Goal: Download file/media

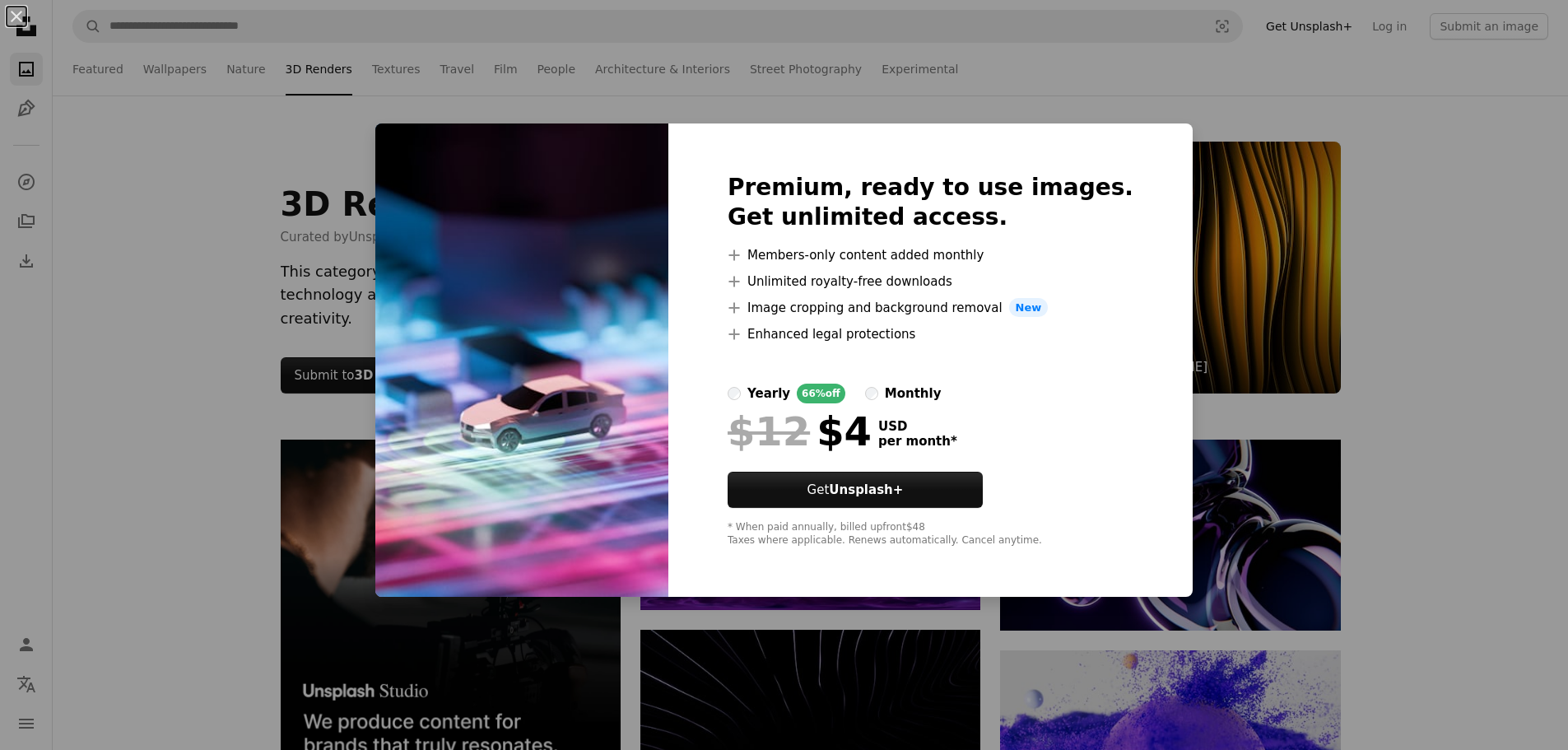
scroll to position [631, 0]
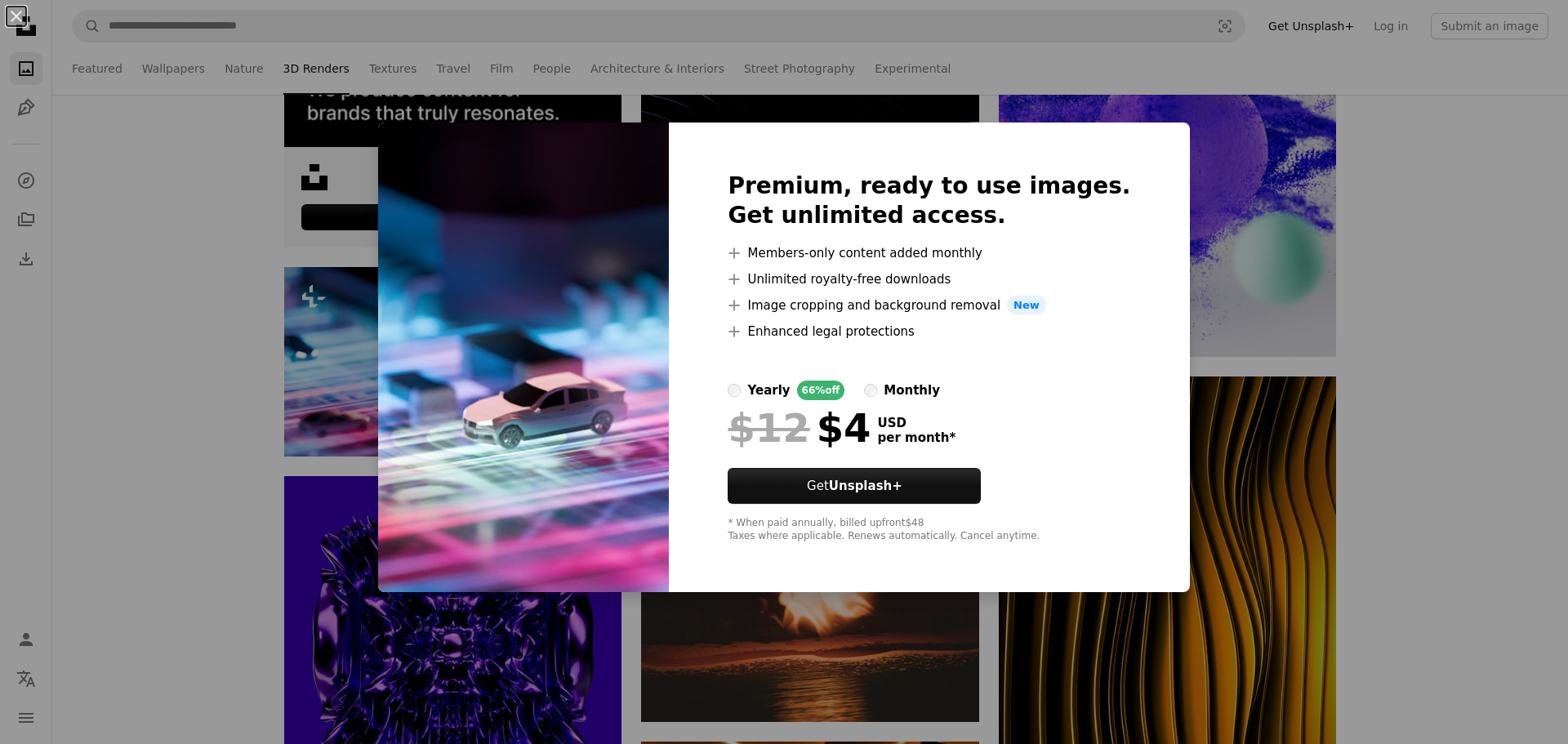
click at [1195, 191] on div "An X shape Premium, ready to use images. Get unlimited access. A plus sign Memb…" at bounding box center [784, 372] width 1568 height 744
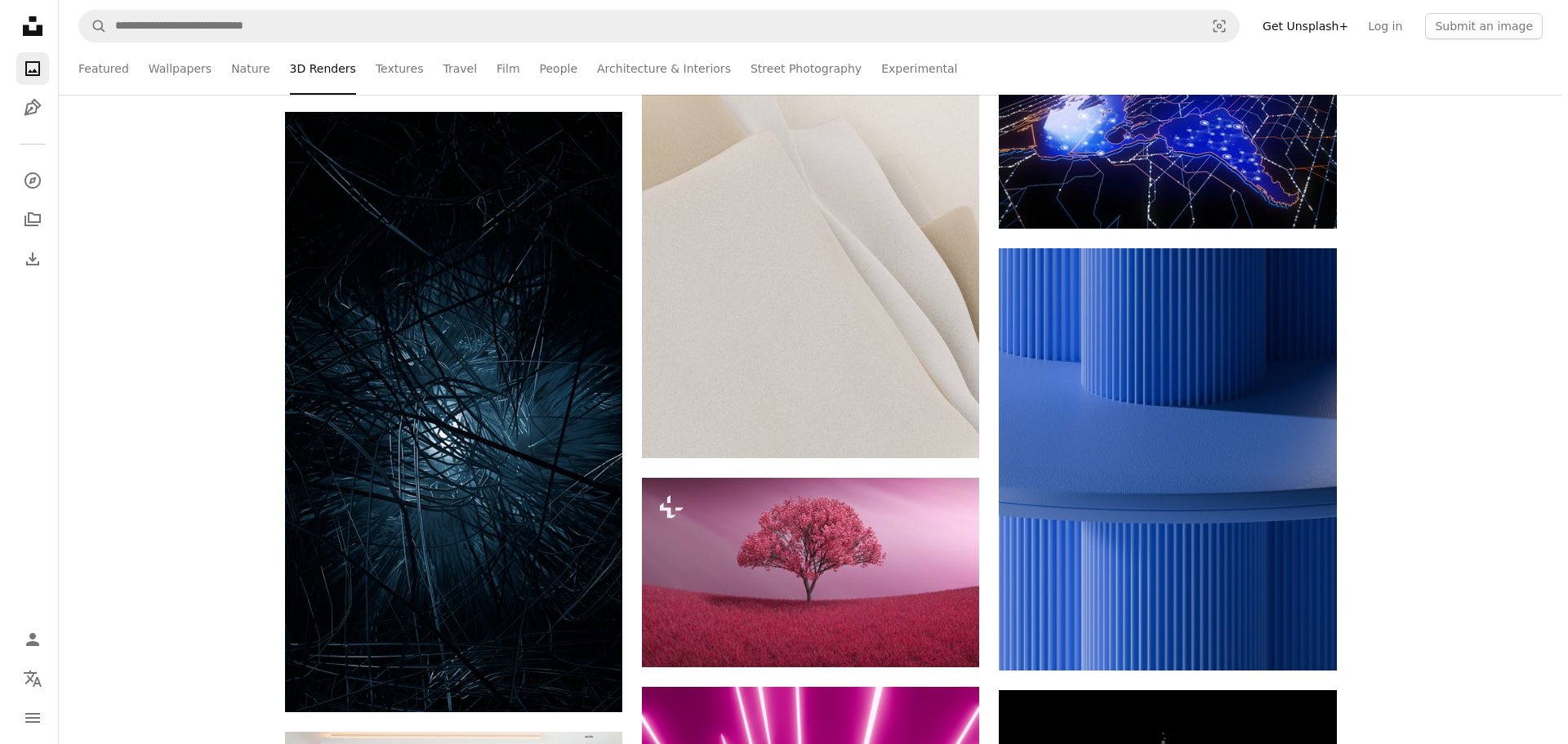
scroll to position [4220, 0]
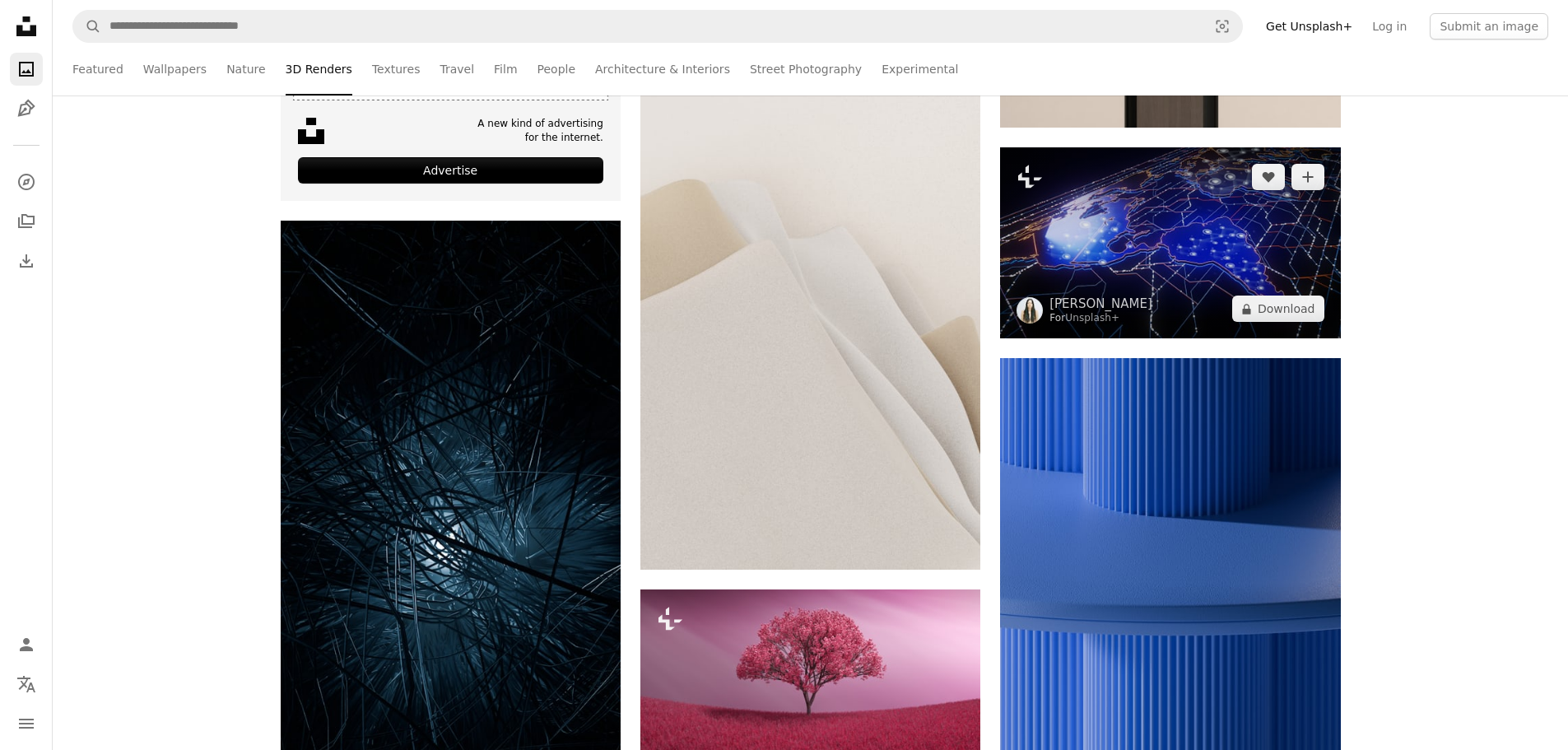
click at [1249, 202] on img at bounding box center [1170, 242] width 340 height 191
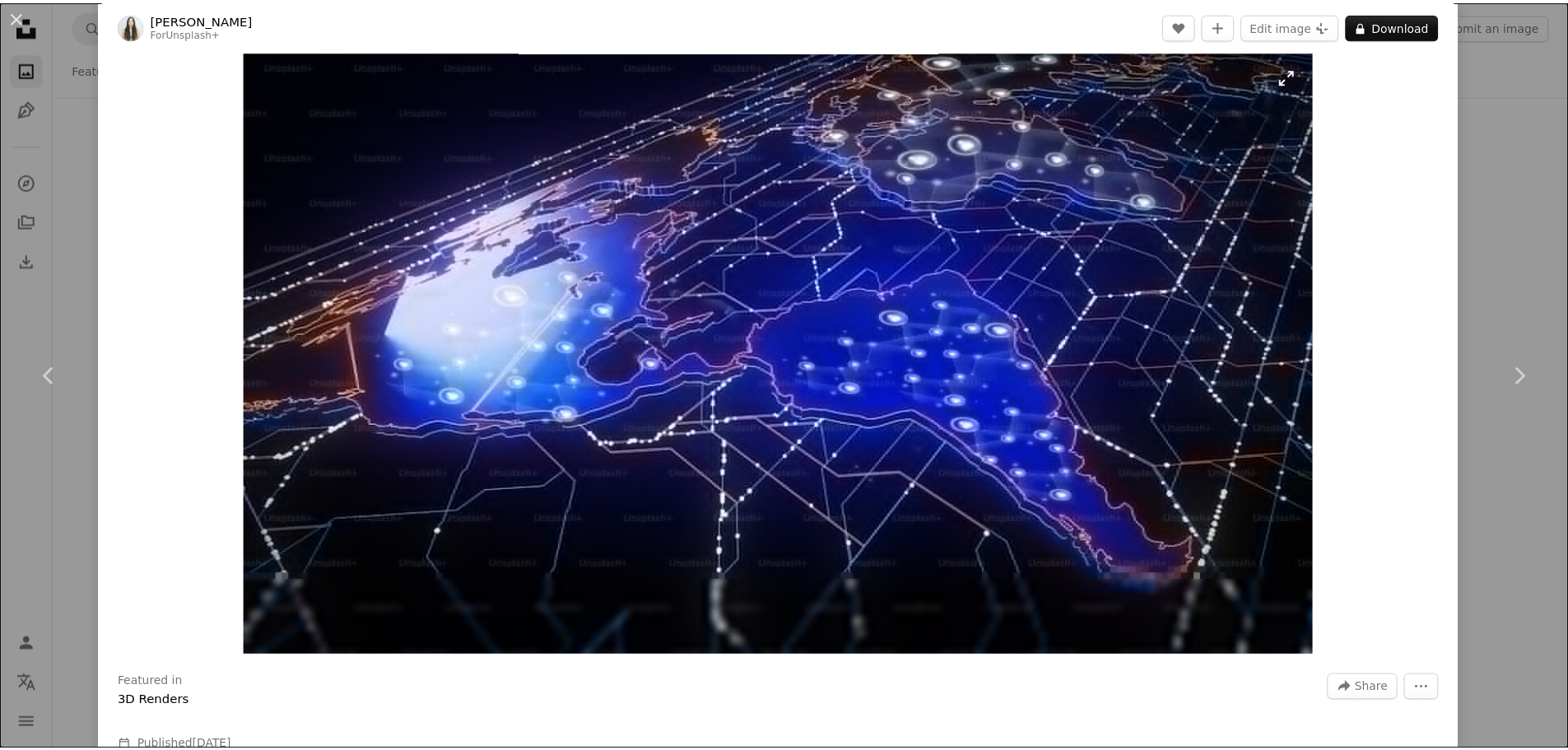
scroll to position [110, 0]
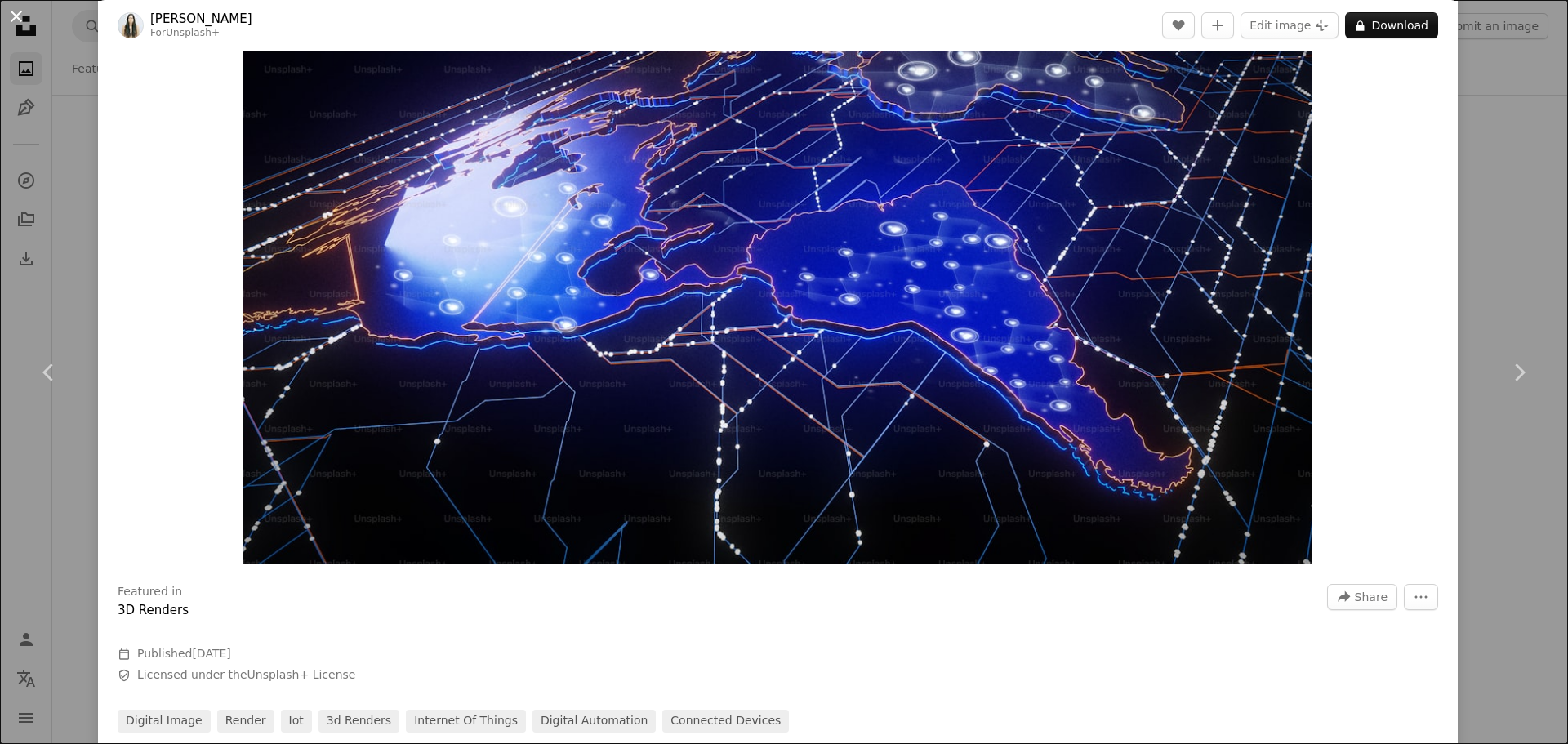
click at [18, 26] on button "An X shape" at bounding box center [16, 16] width 20 height 20
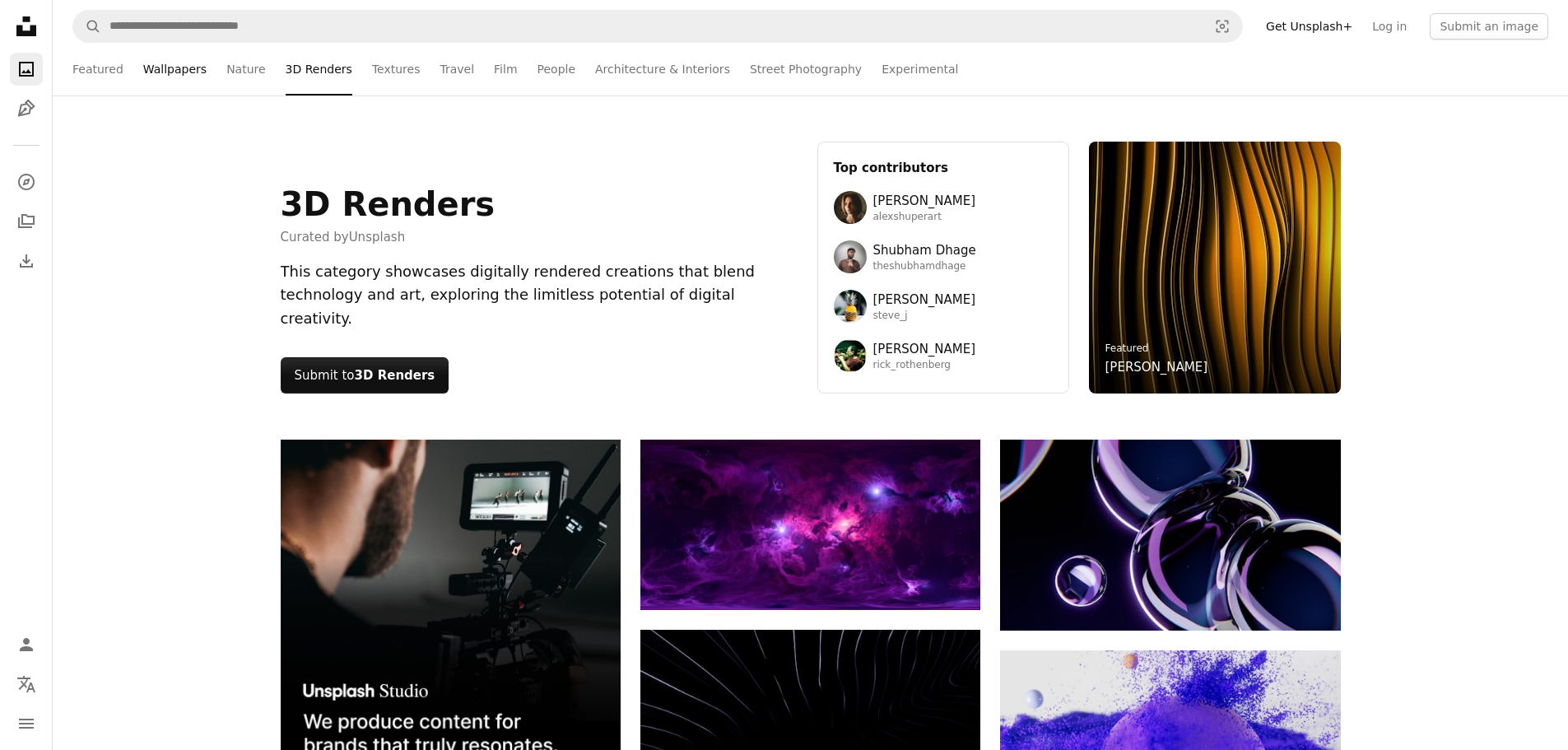
click at [168, 67] on link "Wallpapers" at bounding box center [175, 70] width 63 height 53
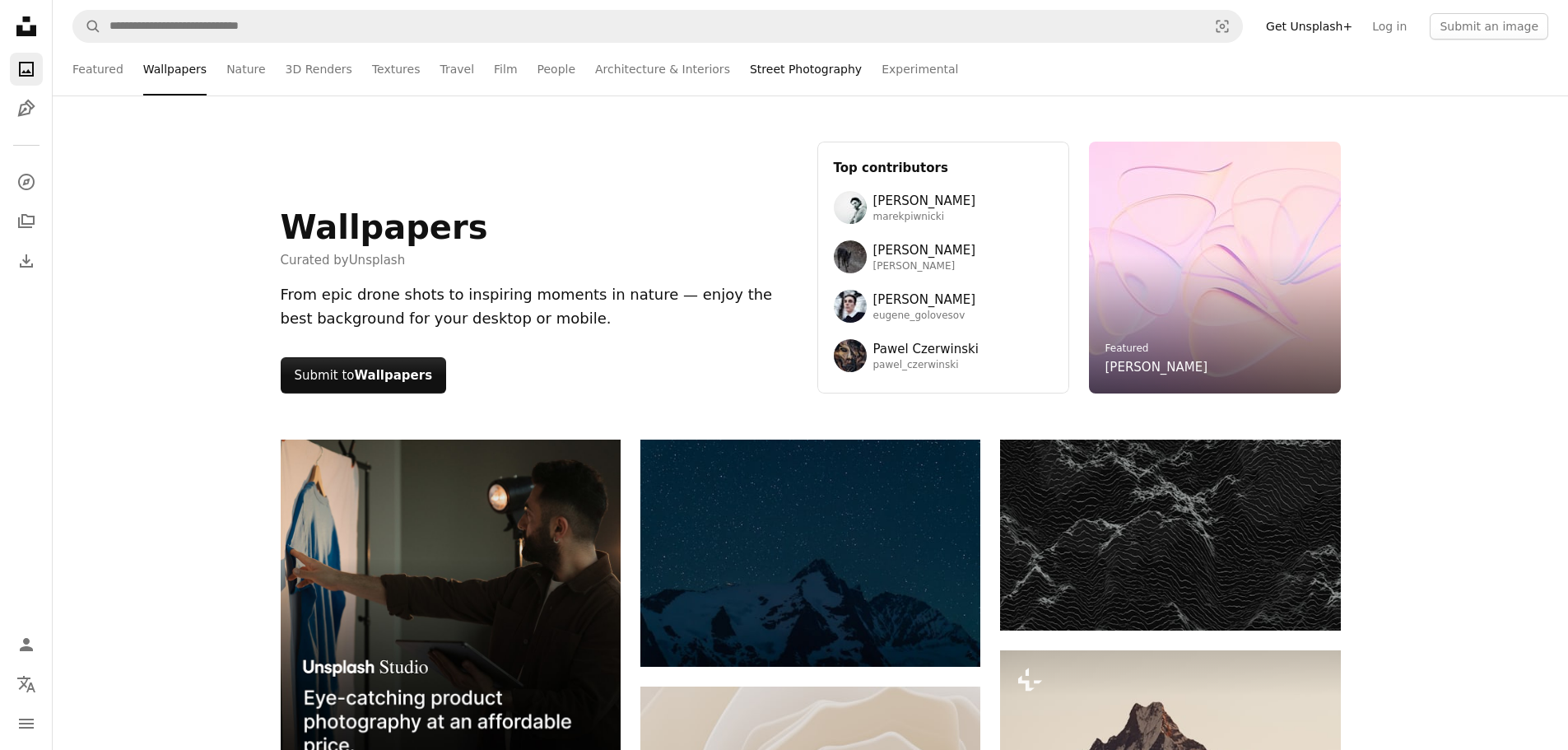
click at [755, 73] on link "Street Photography" at bounding box center [805, 70] width 112 height 53
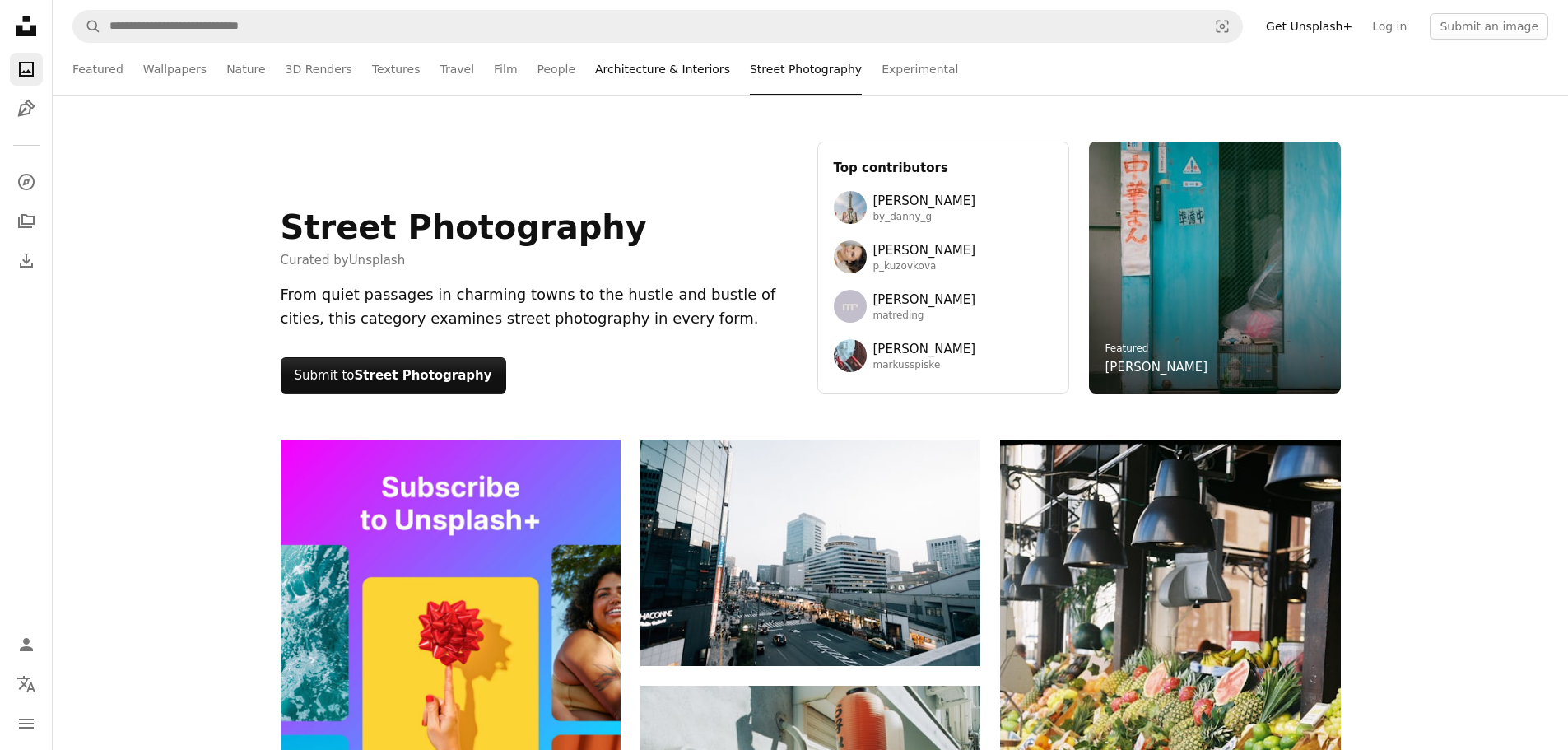
click at [623, 62] on link "Architecture & Interiors" at bounding box center [663, 70] width 135 height 53
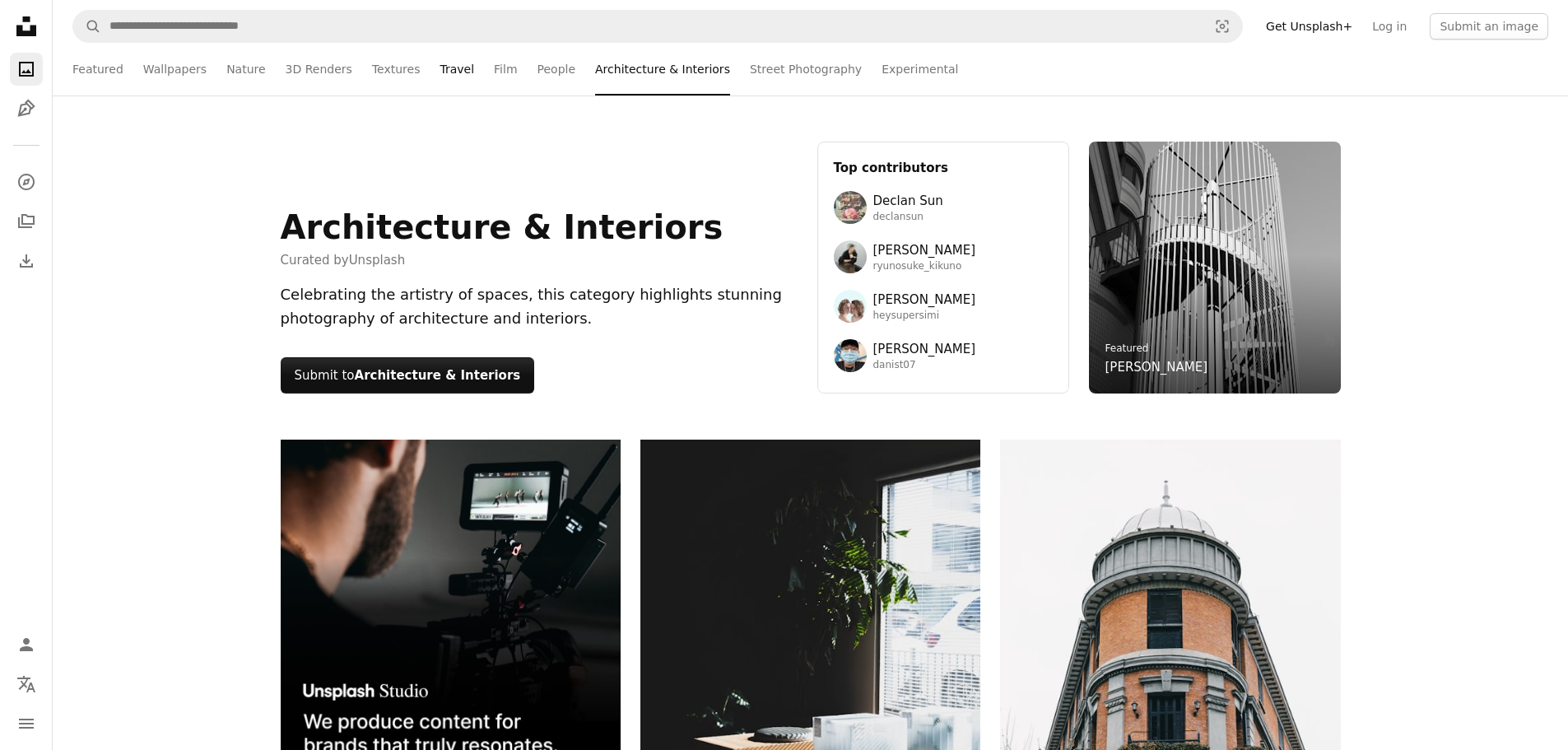
click at [440, 70] on link "Travel" at bounding box center [457, 70] width 35 height 53
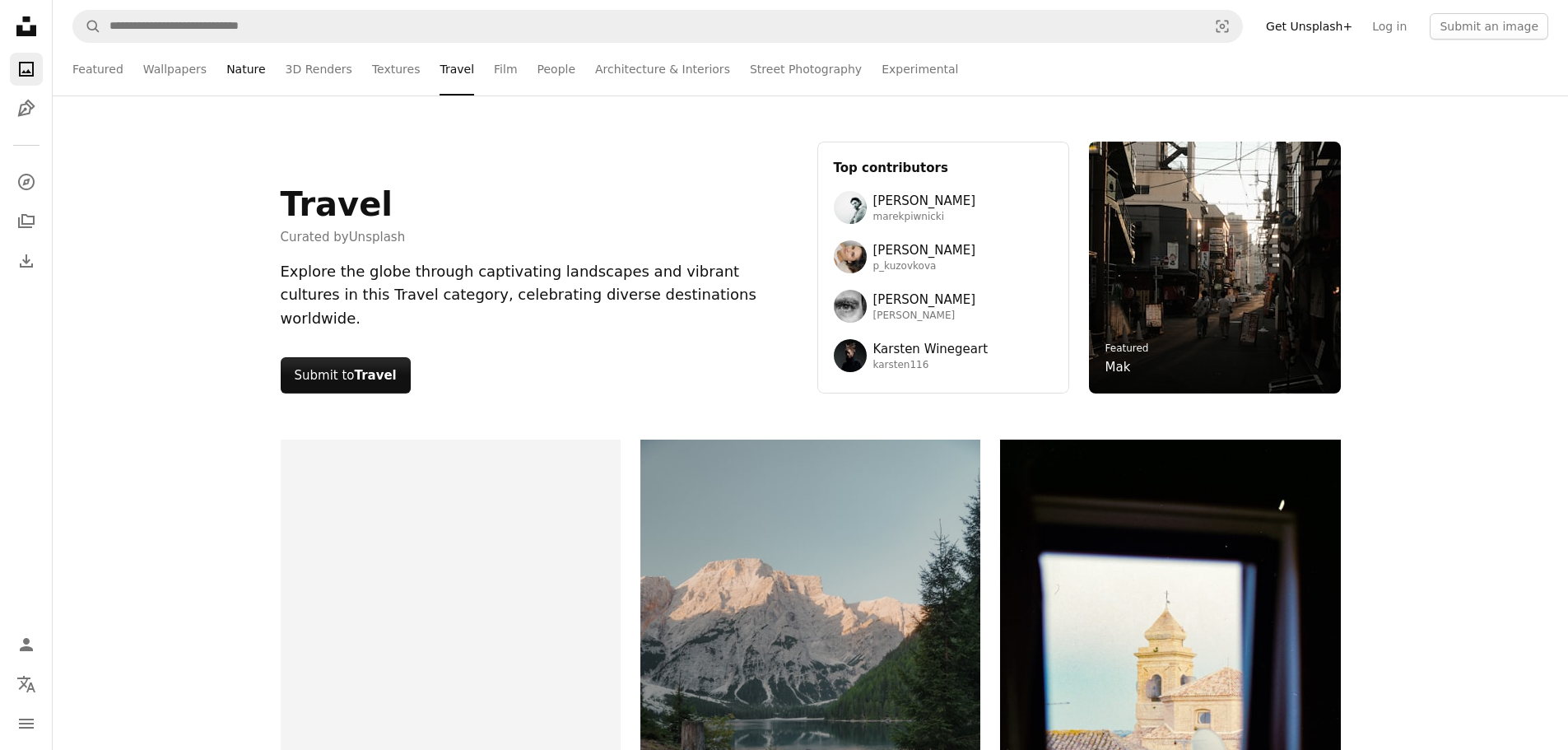
click at [229, 68] on link "Nature" at bounding box center [246, 70] width 38 height 53
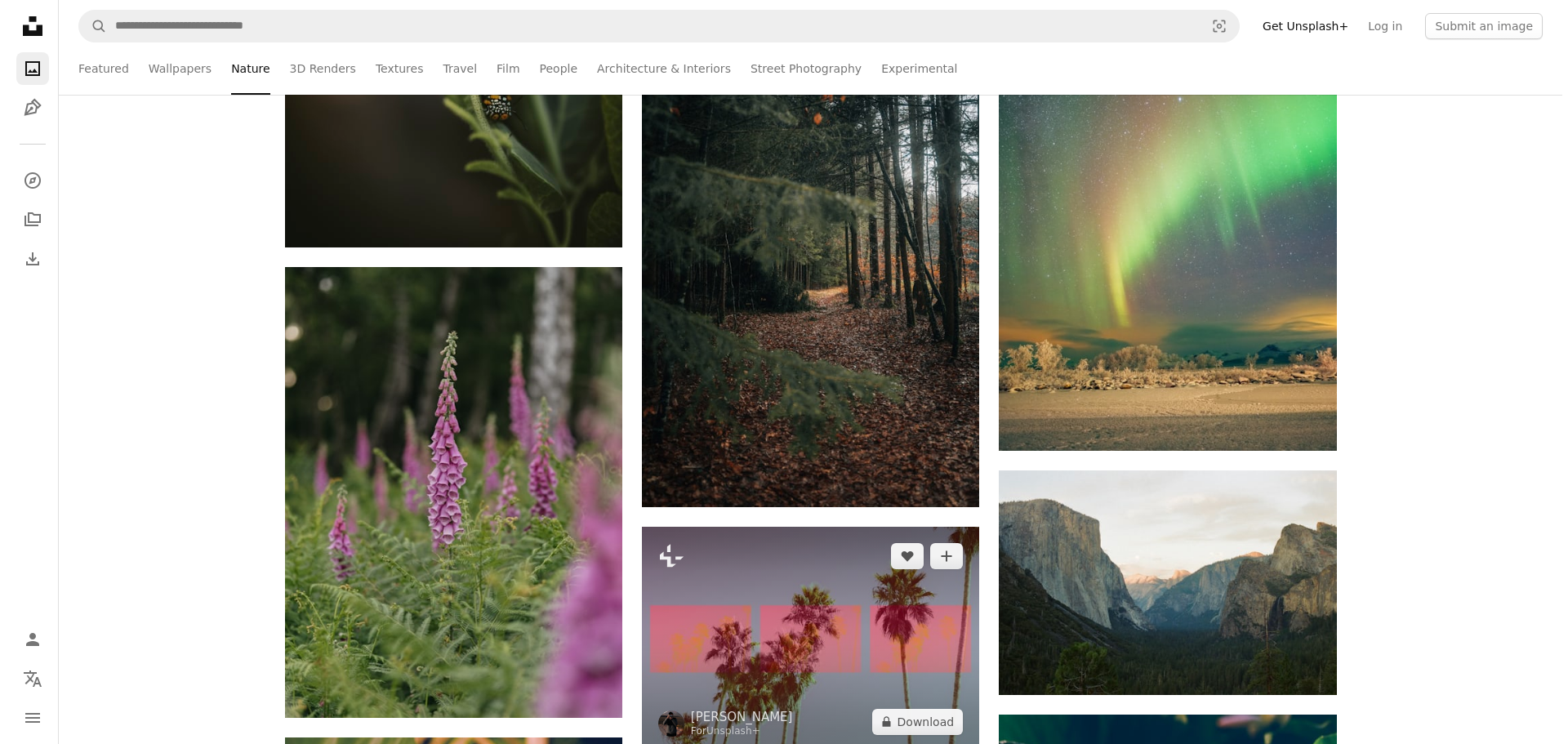
scroll to position [6501, 0]
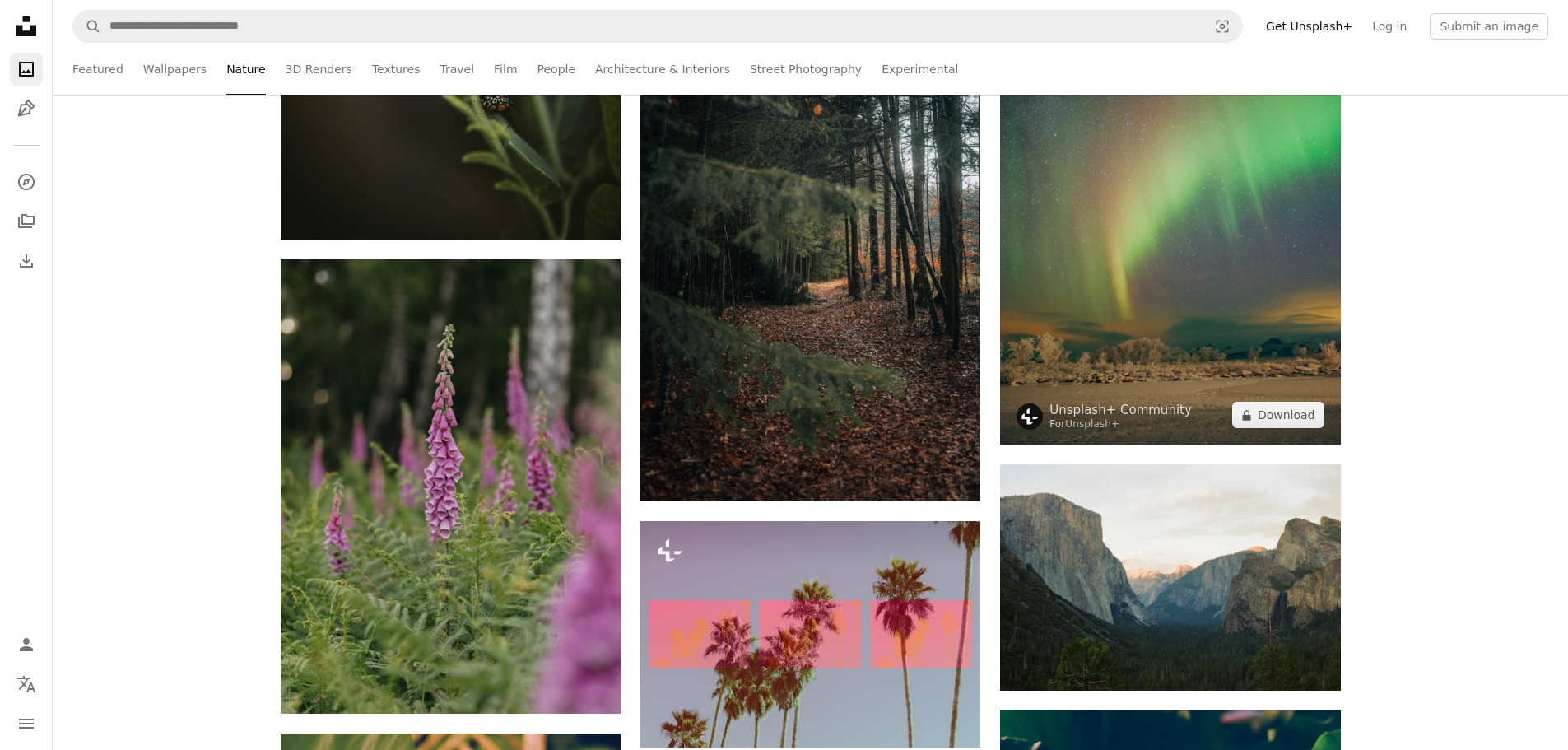
click at [1282, 306] on img at bounding box center [1170, 188] width 340 height 511
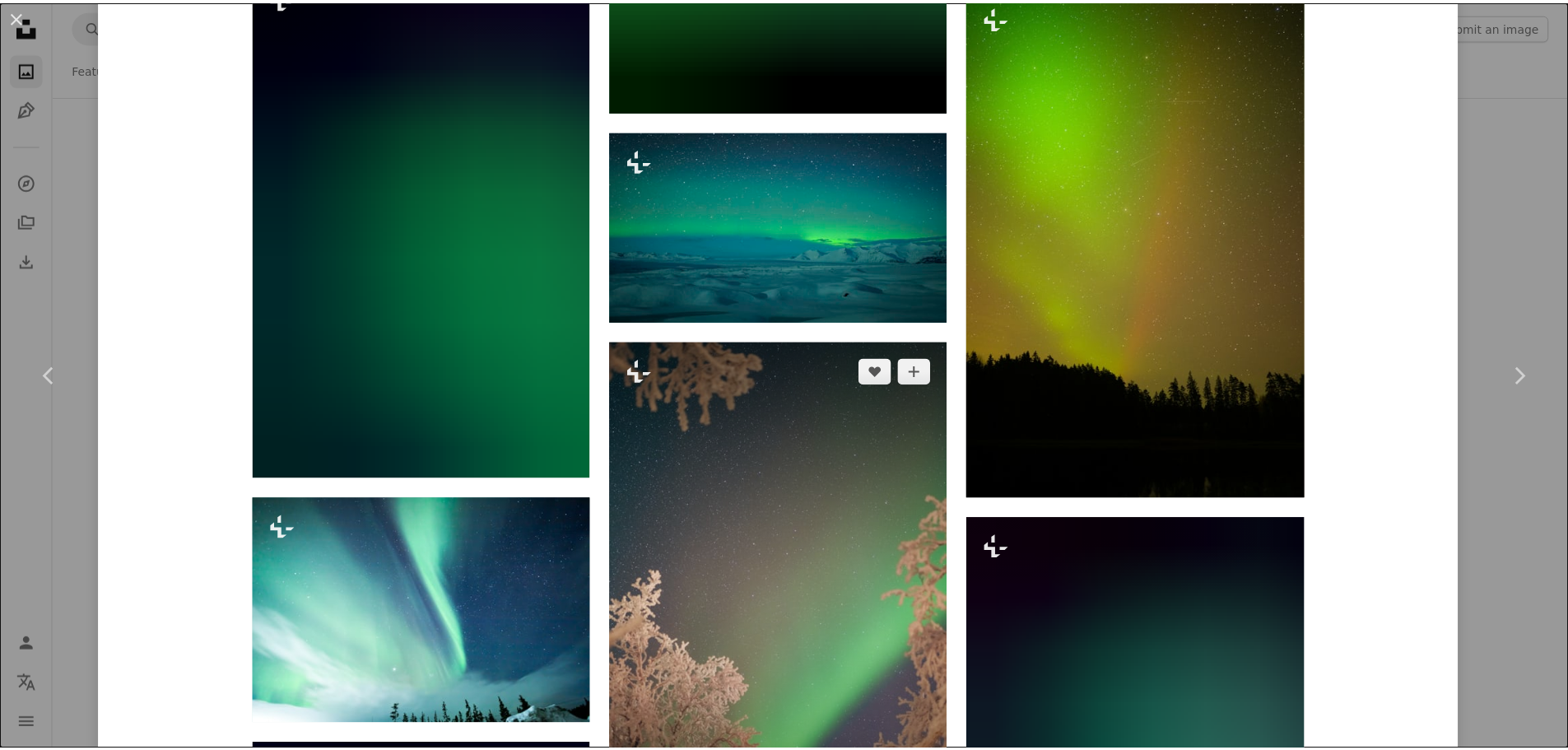
scroll to position [4364, 0]
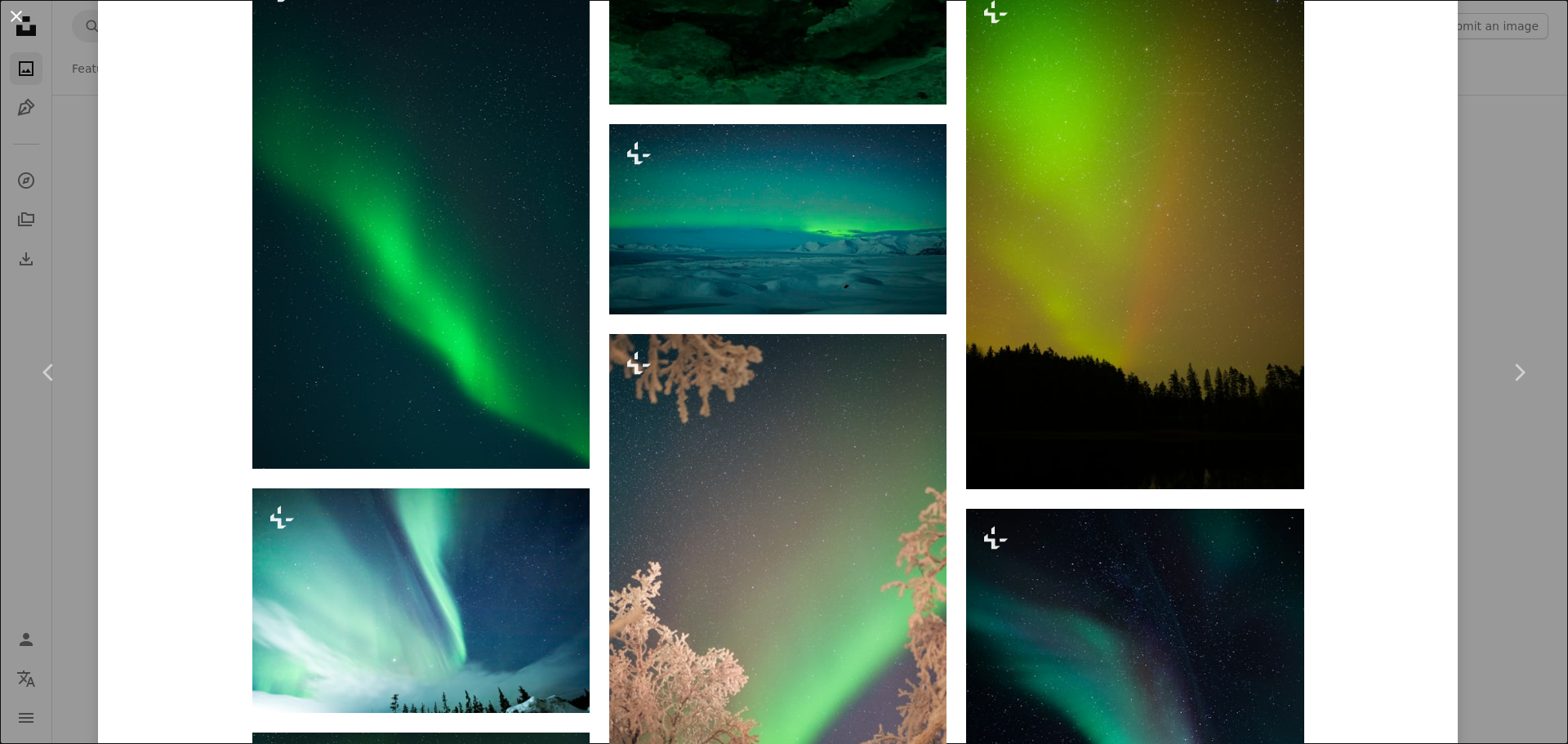
click at [17, 26] on button "An X shape" at bounding box center [16, 16] width 20 height 20
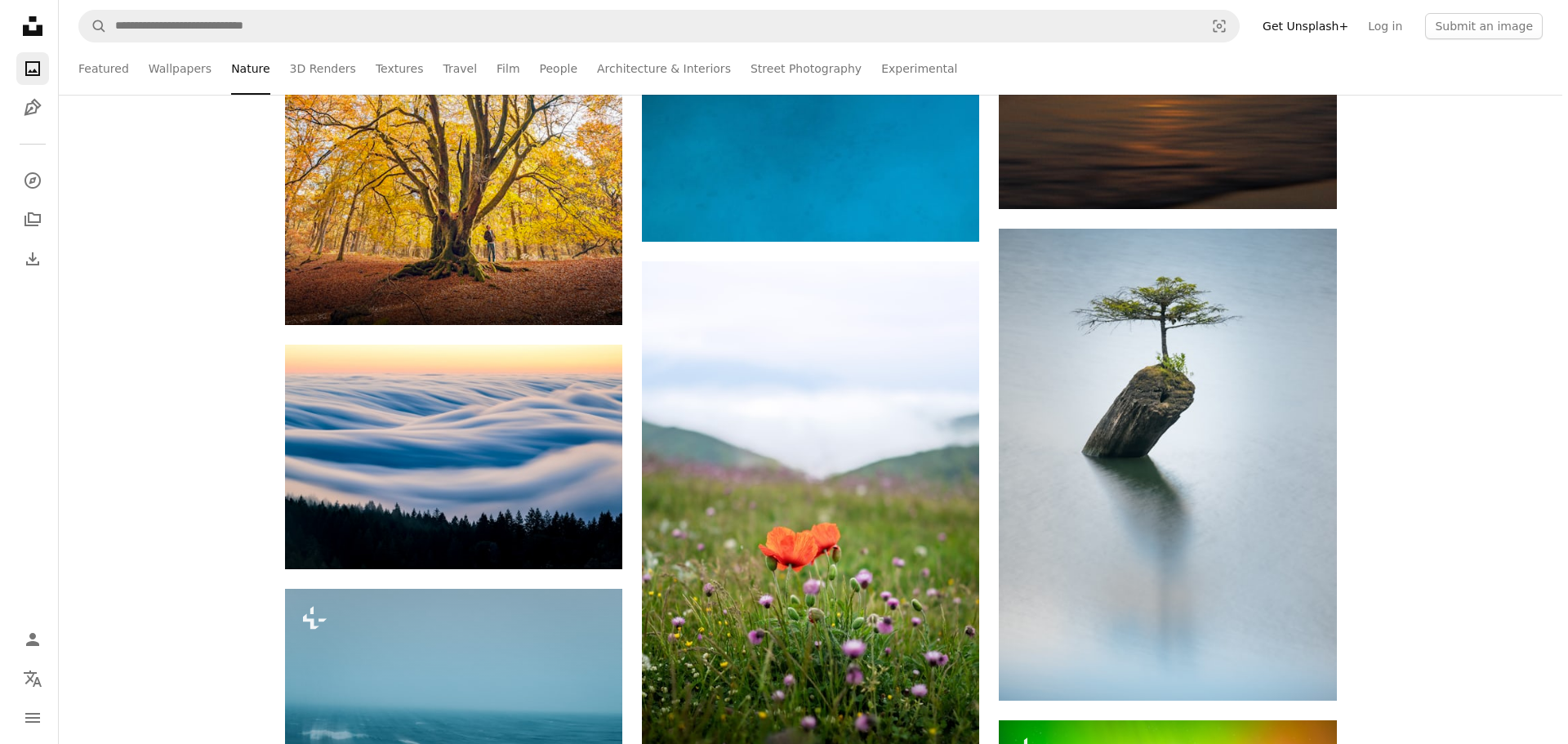
scroll to position [17283, 0]
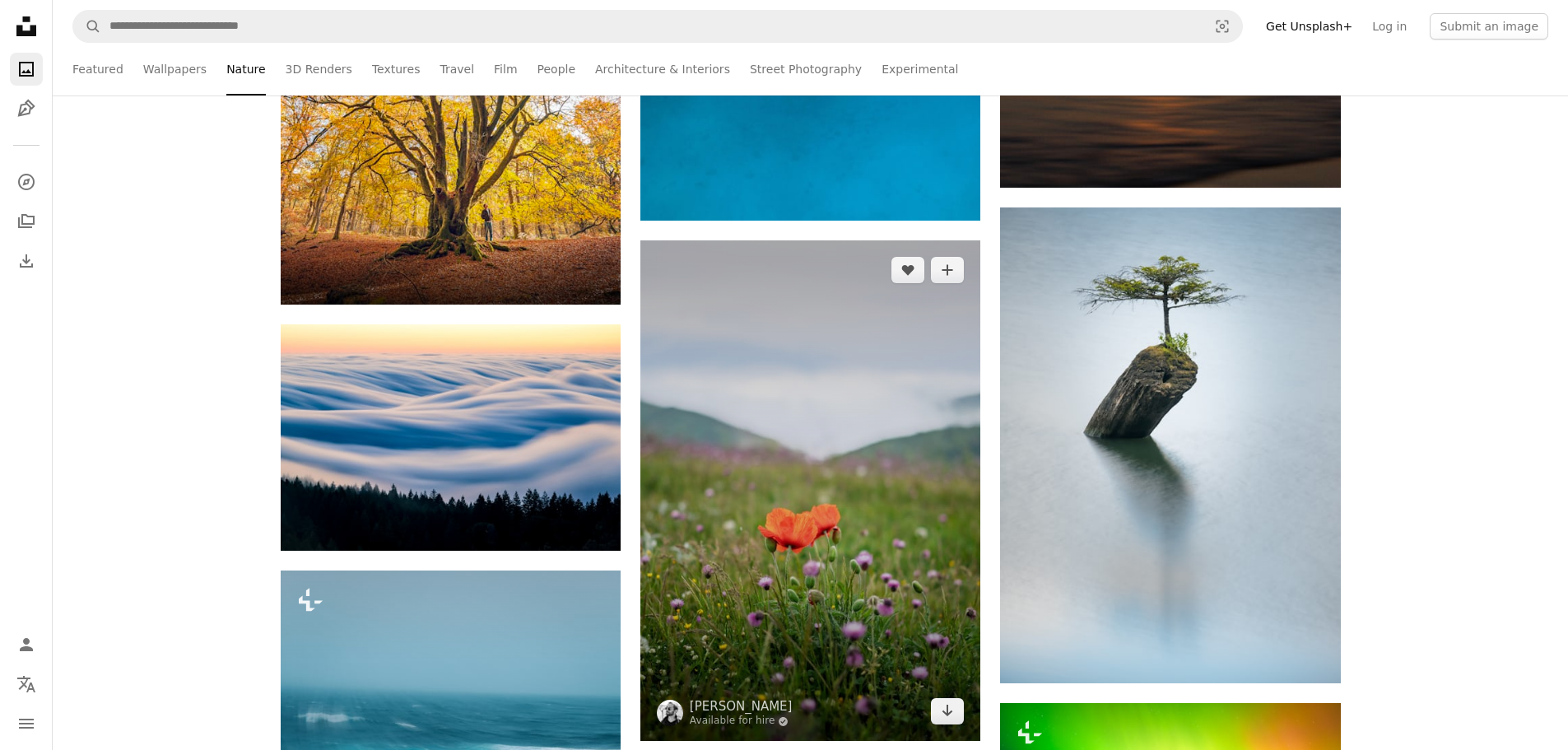
click at [815, 466] on img at bounding box center [810, 490] width 340 height 500
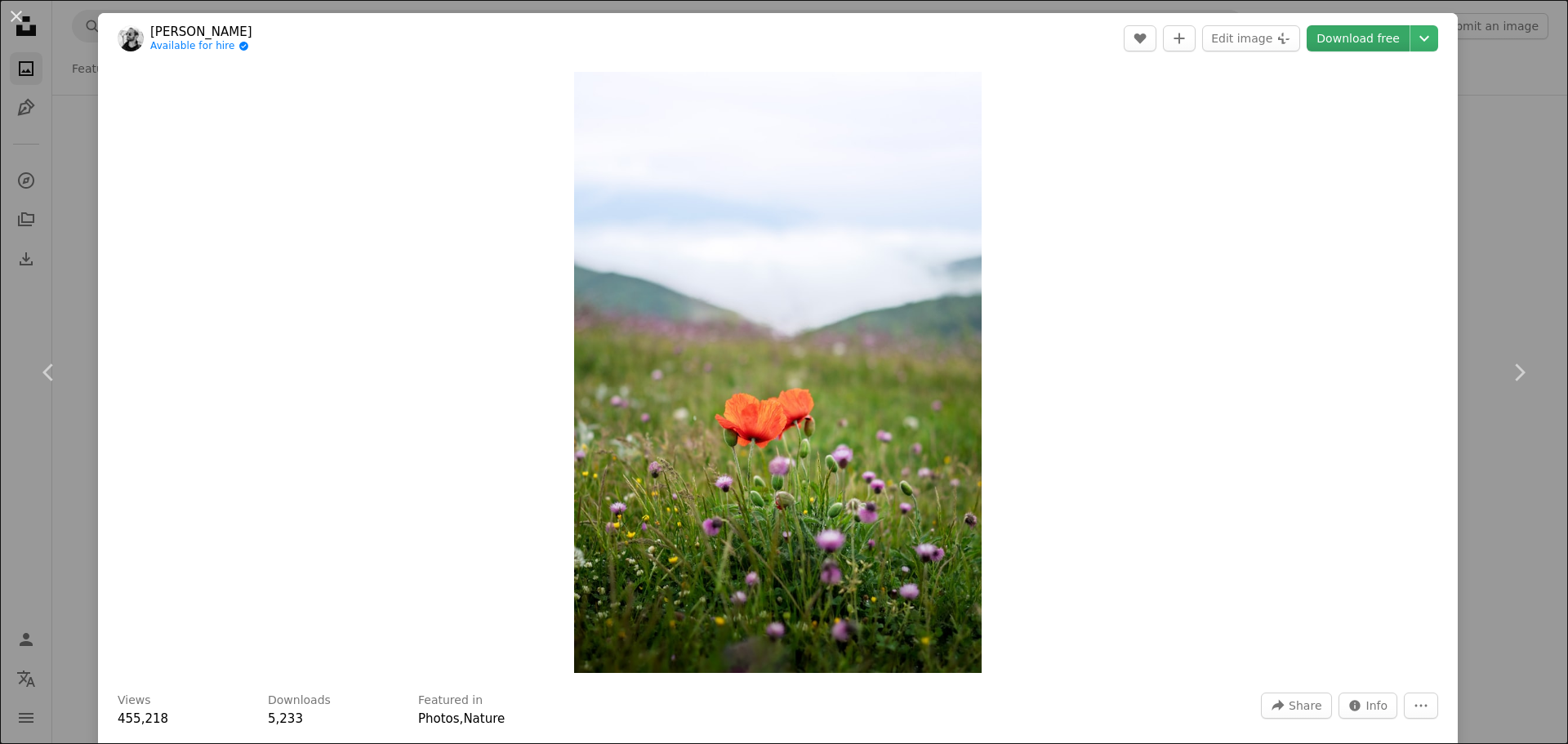
click at [1342, 50] on link "Download free" at bounding box center [1357, 38] width 103 height 26
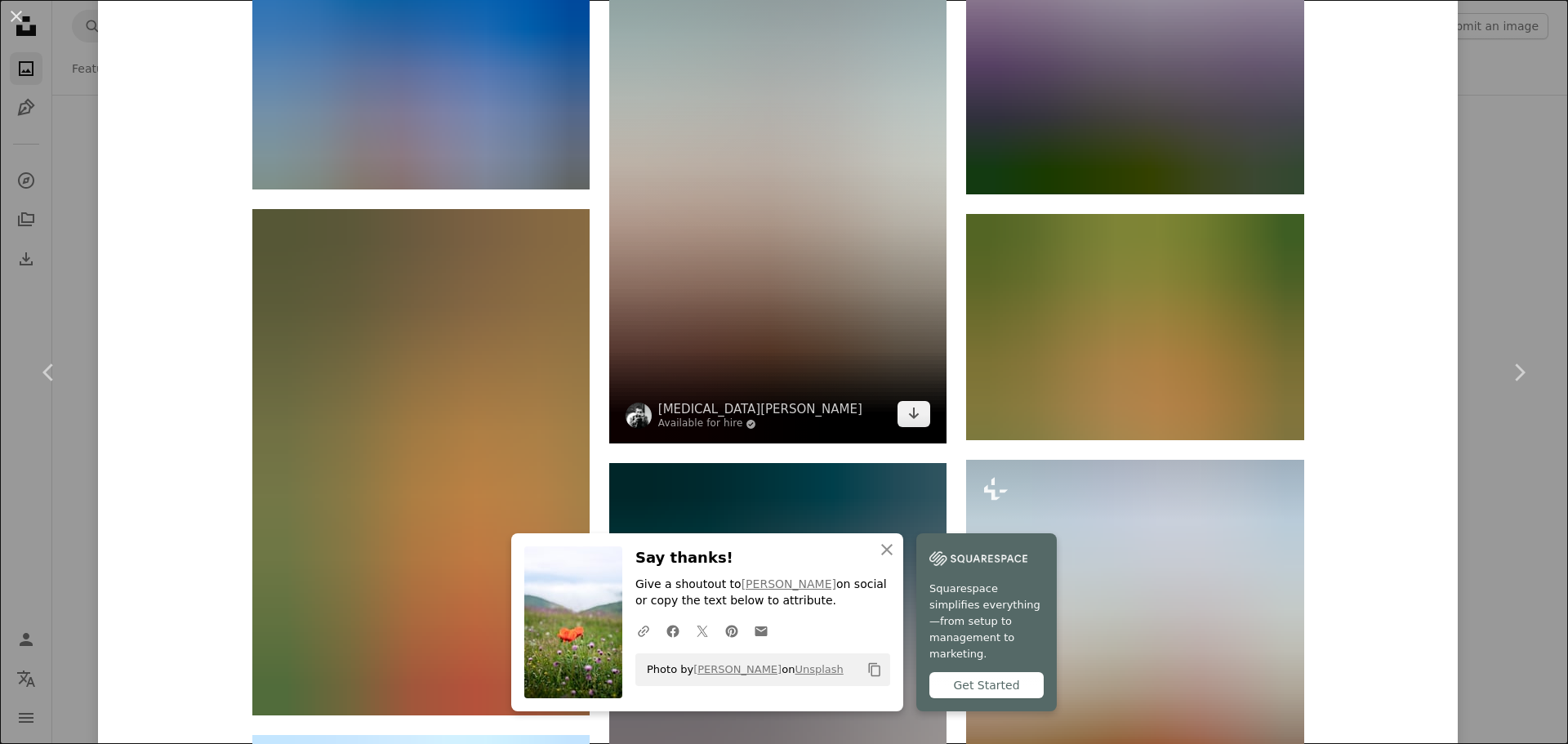
scroll to position [3865, 0]
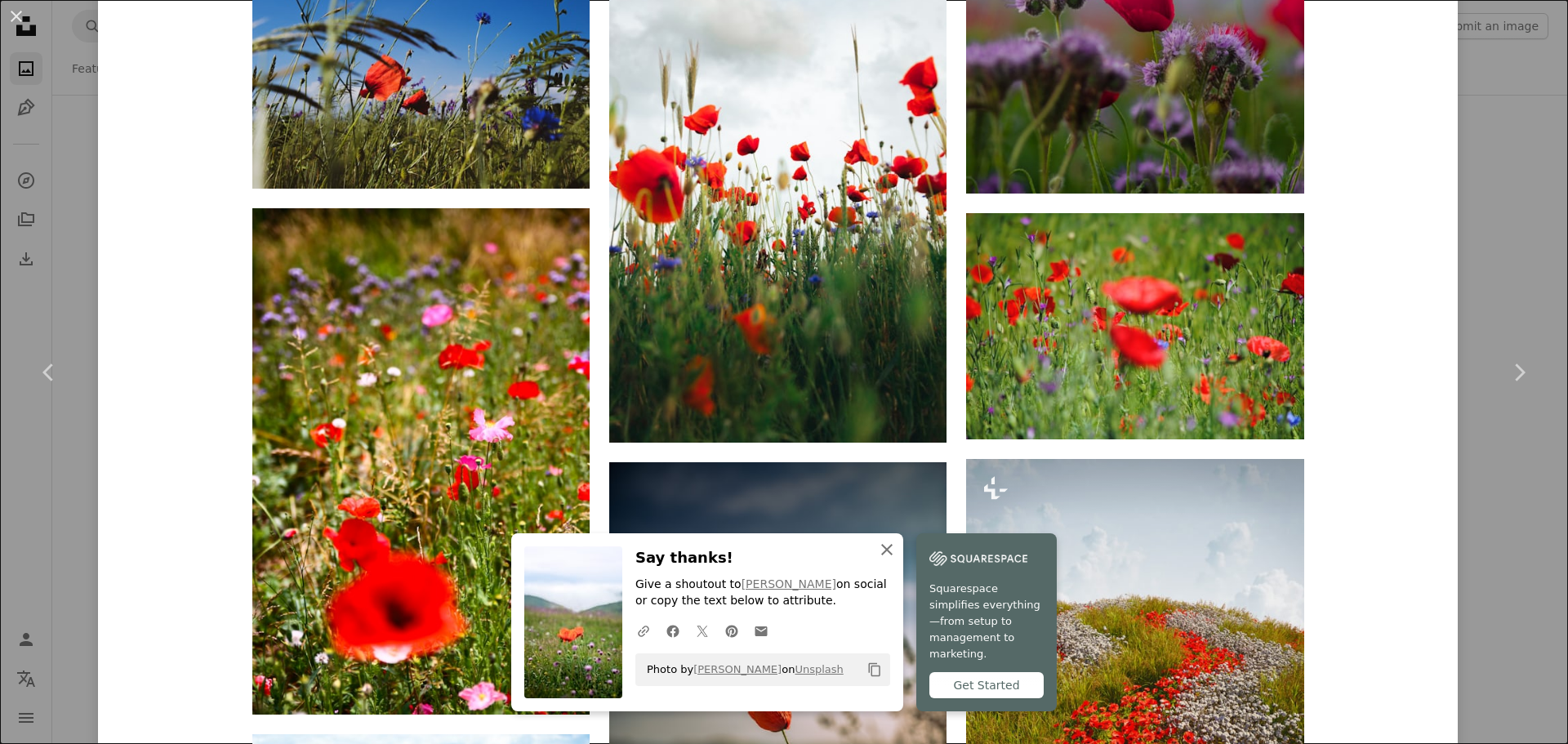
click at [887, 560] on icon "An X shape" at bounding box center [887, 550] width 20 height 20
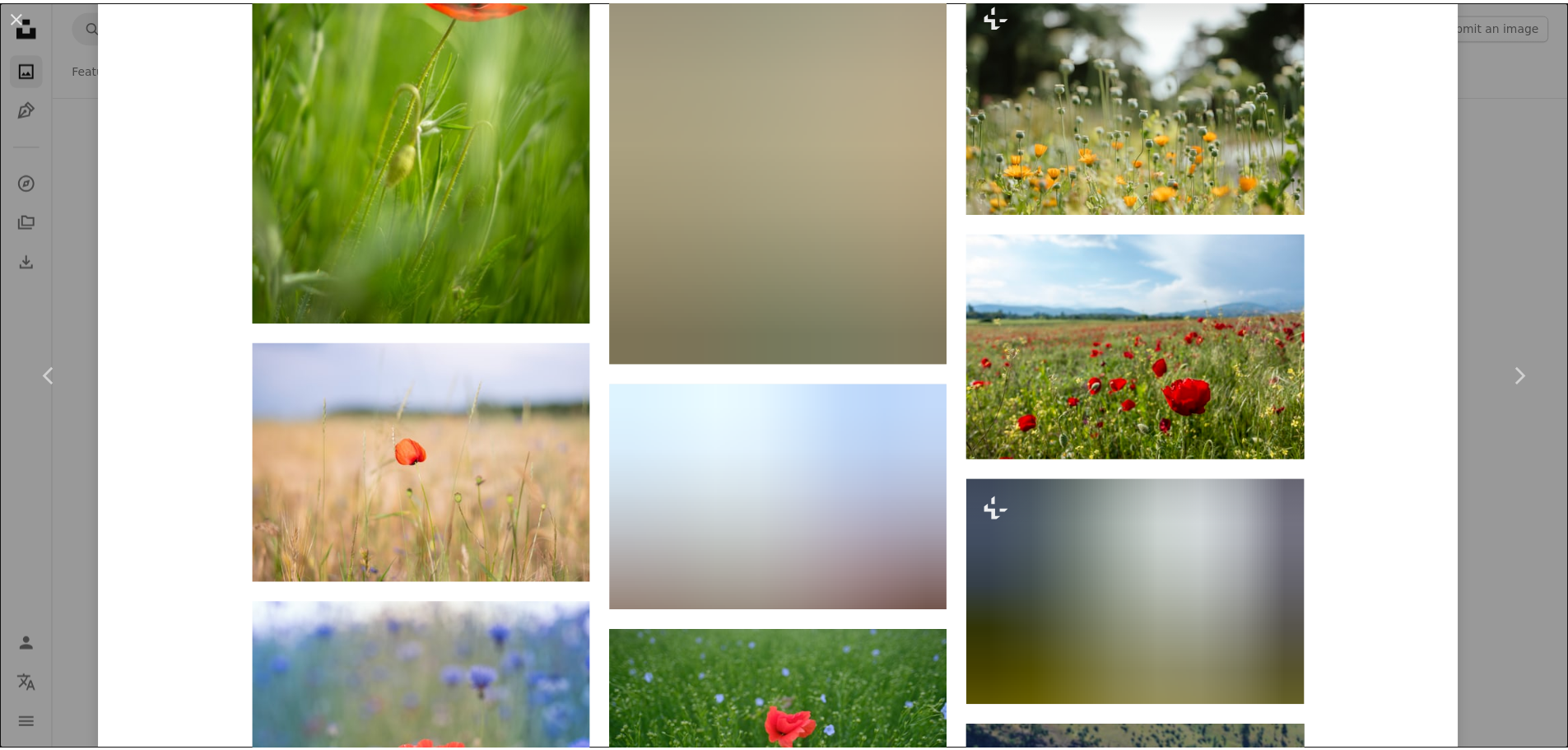
scroll to position [6120, 0]
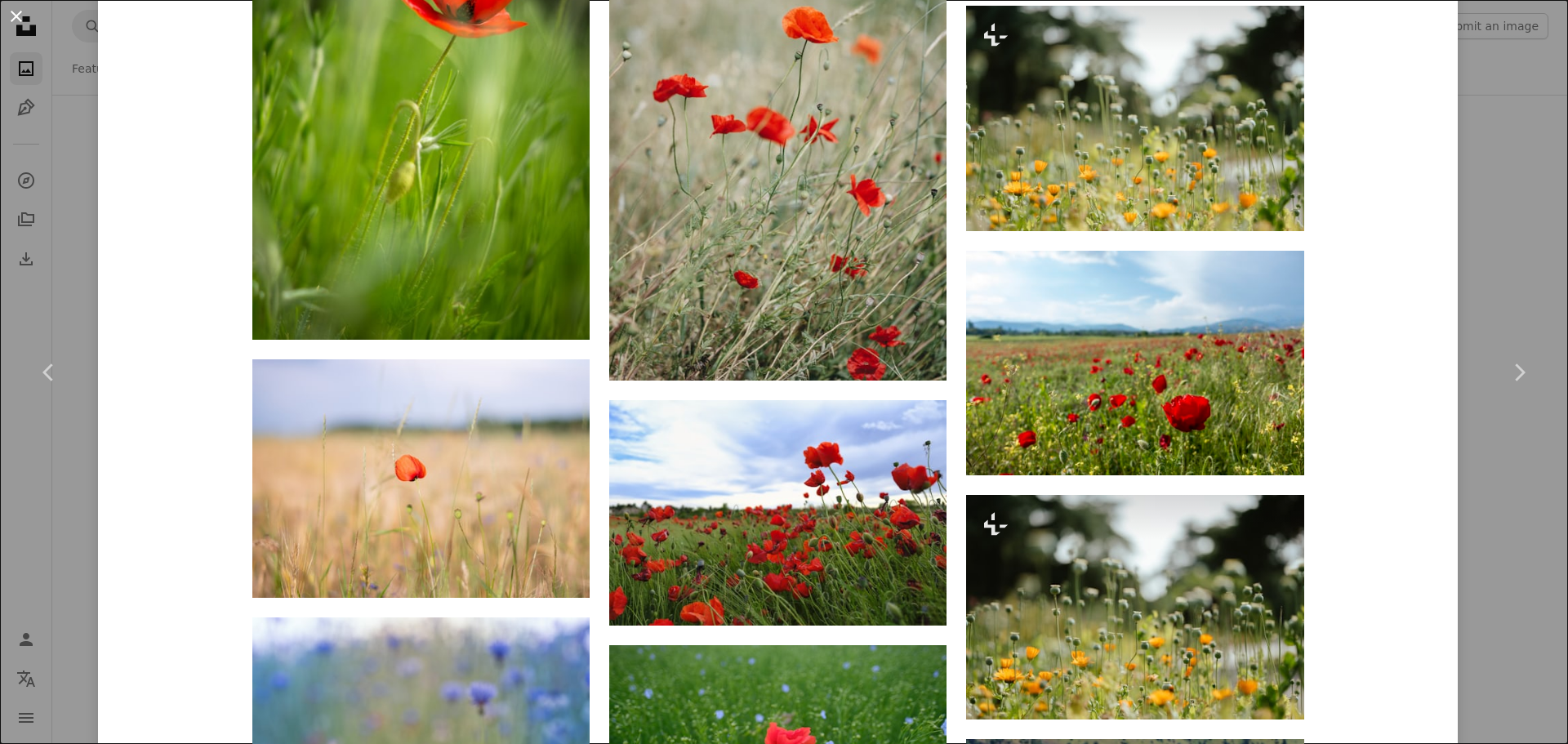
click at [15, 7] on button "An X shape" at bounding box center [16, 16] width 20 height 20
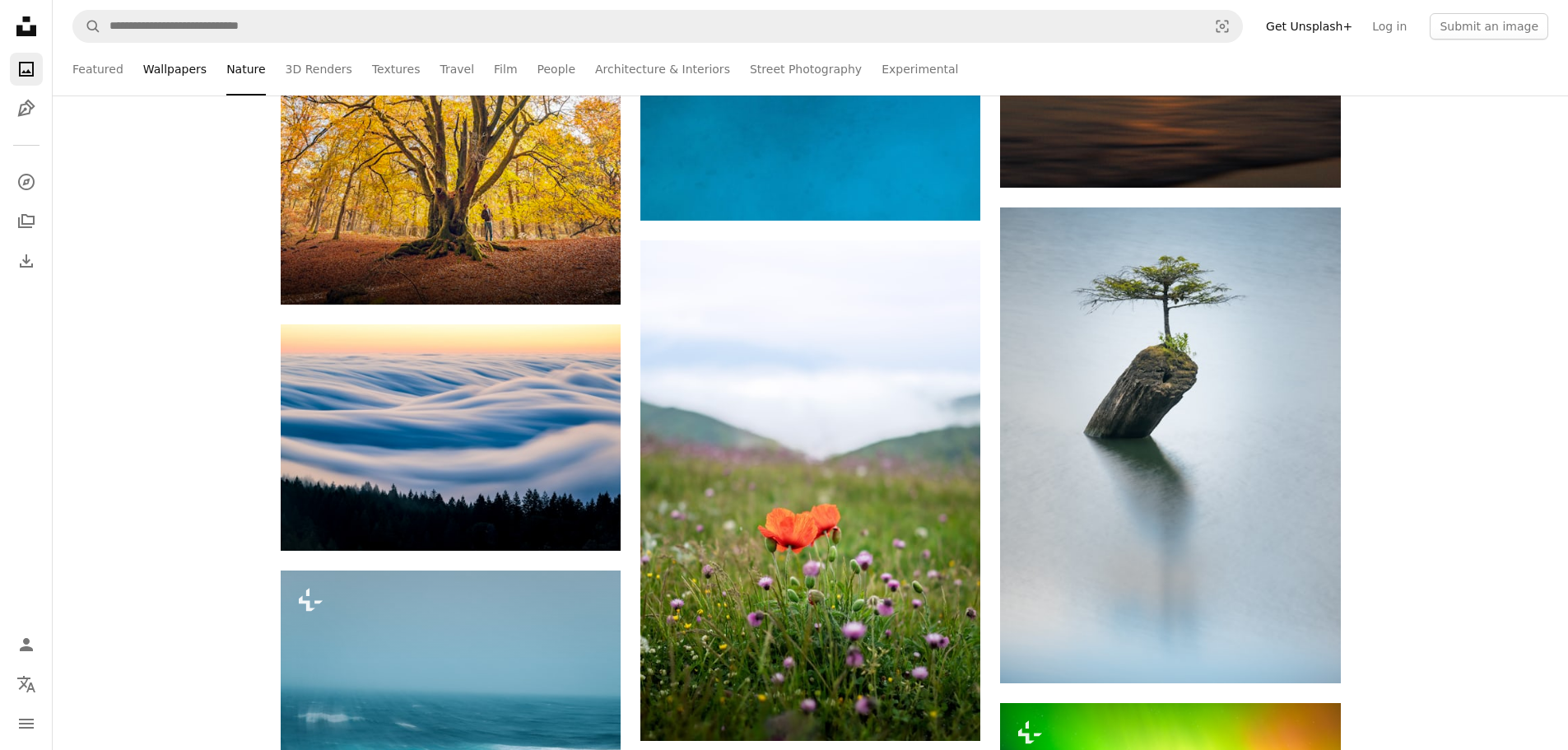
click at [174, 69] on link "Wallpapers" at bounding box center [175, 70] width 63 height 53
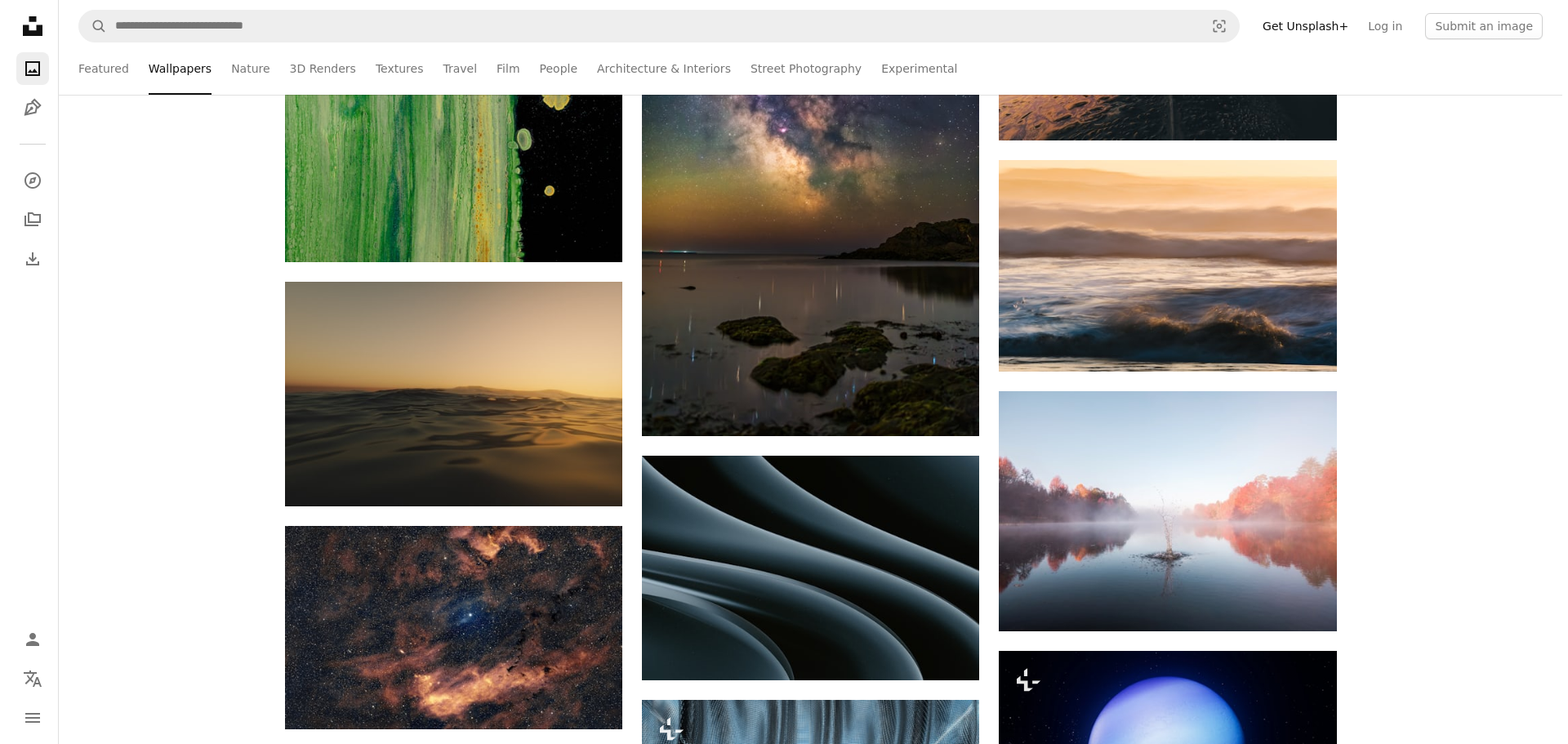
scroll to position [13416, 0]
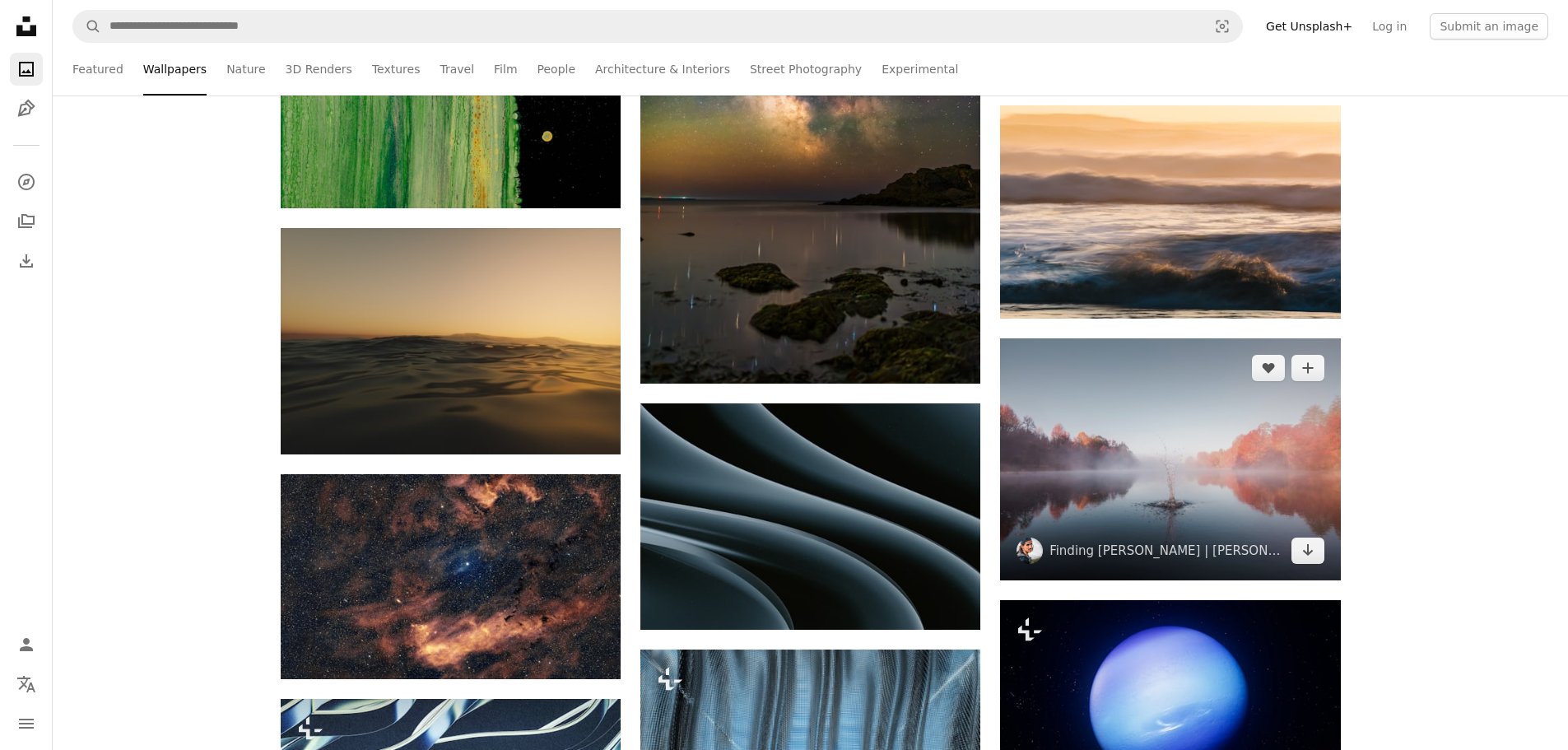
click at [1185, 503] on img at bounding box center [1170, 459] width 340 height 242
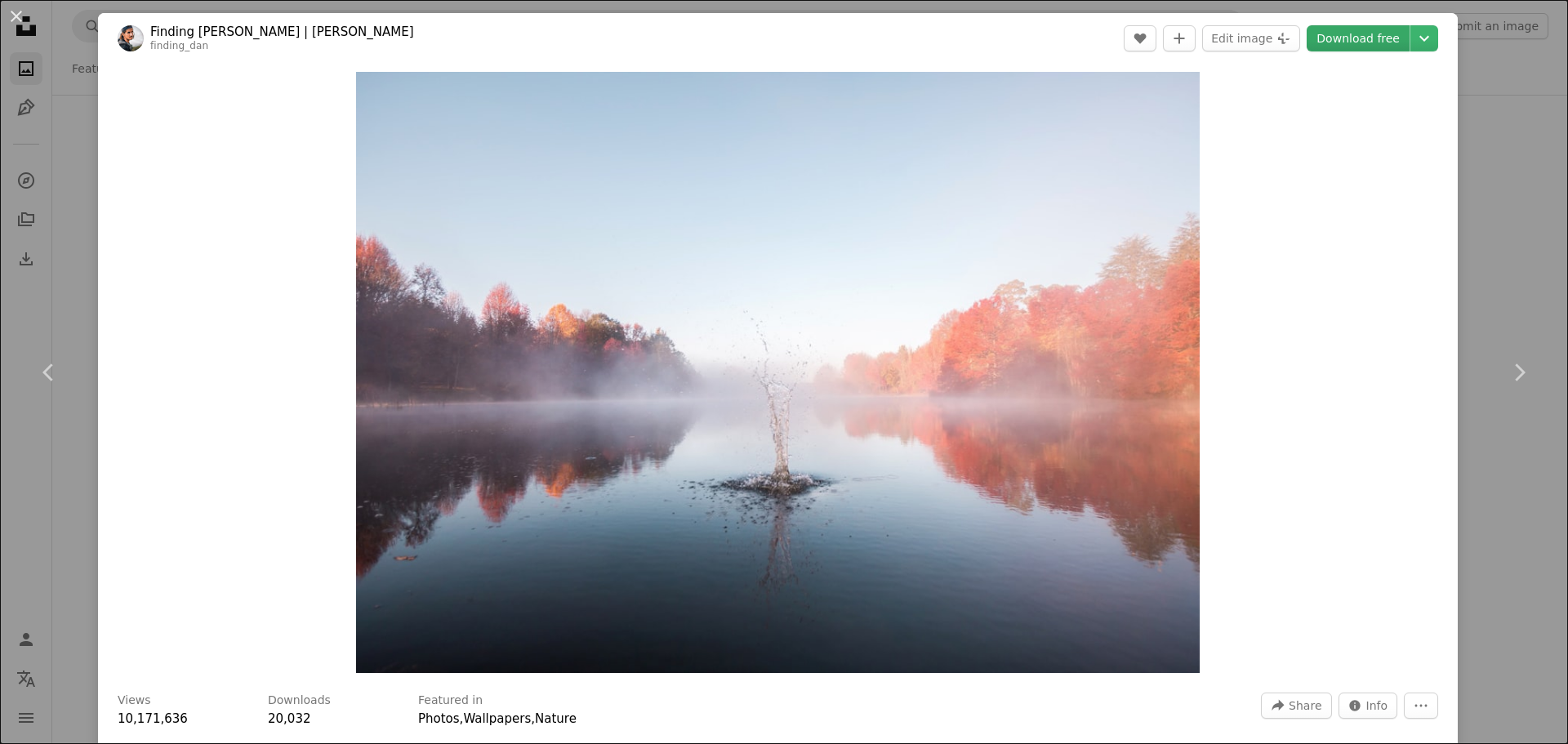
click at [1370, 42] on link "Download free" at bounding box center [1357, 38] width 103 height 26
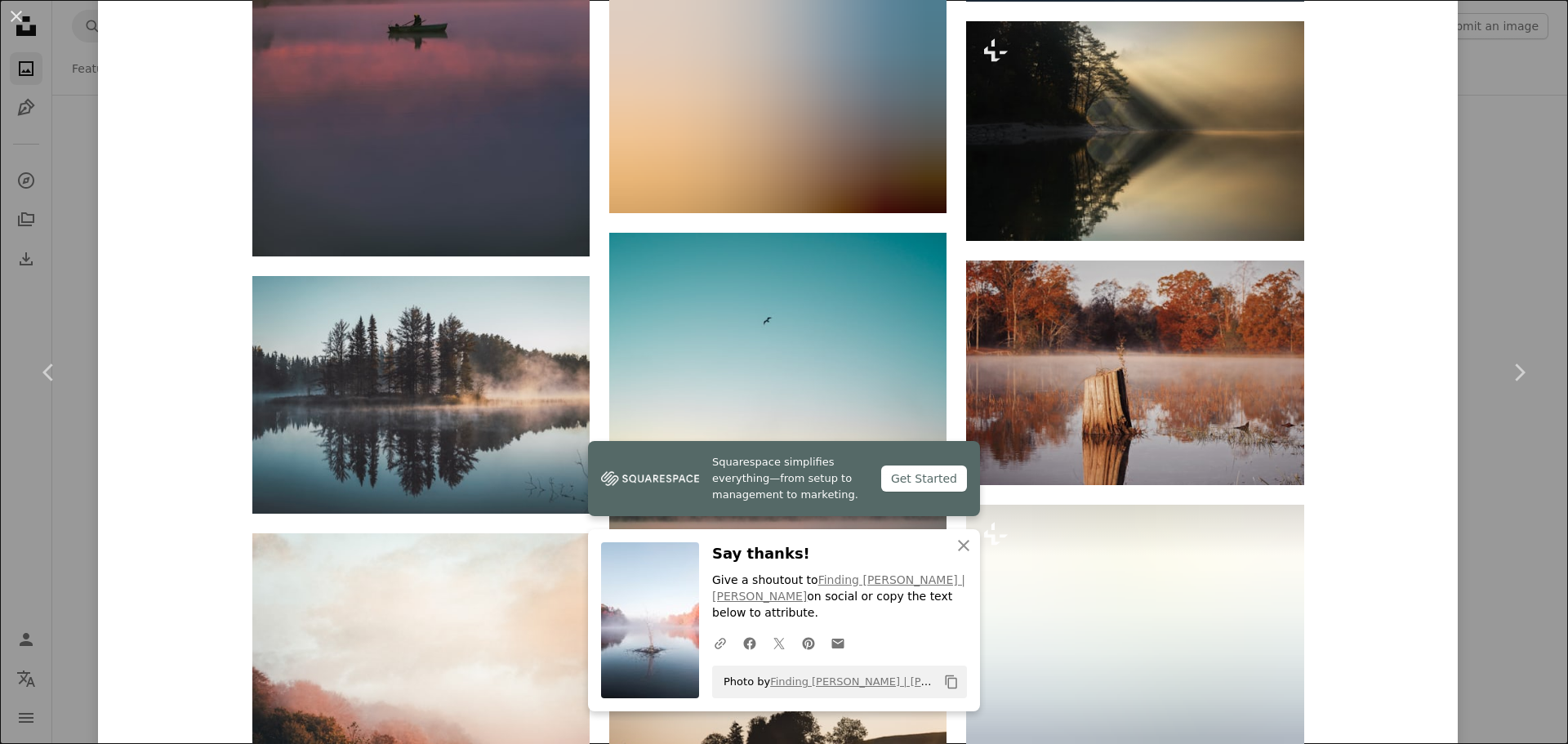
scroll to position [1824, 0]
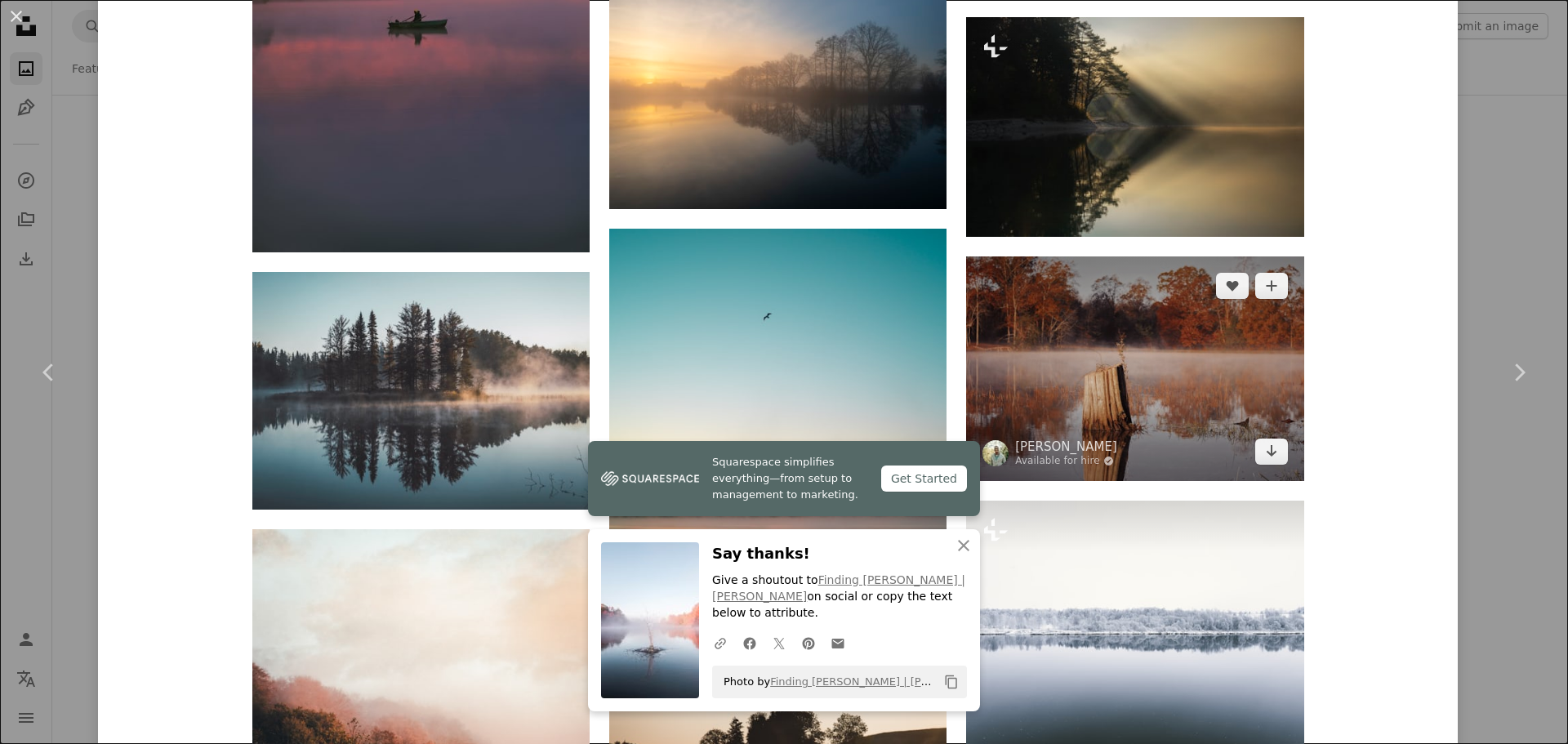
click at [1133, 394] on img at bounding box center [1135, 369] width 338 height 225
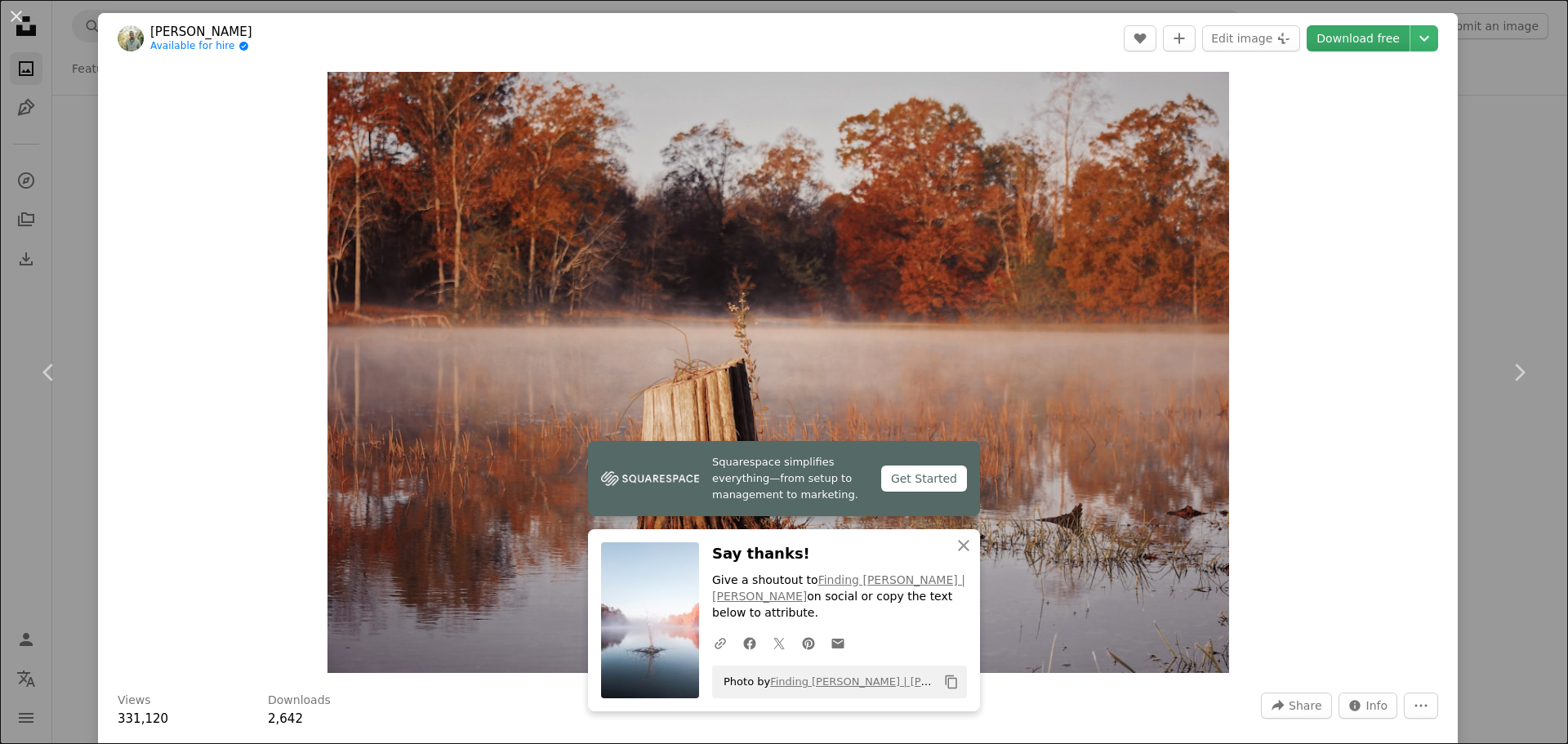
click at [1369, 34] on link "Download free" at bounding box center [1357, 38] width 103 height 26
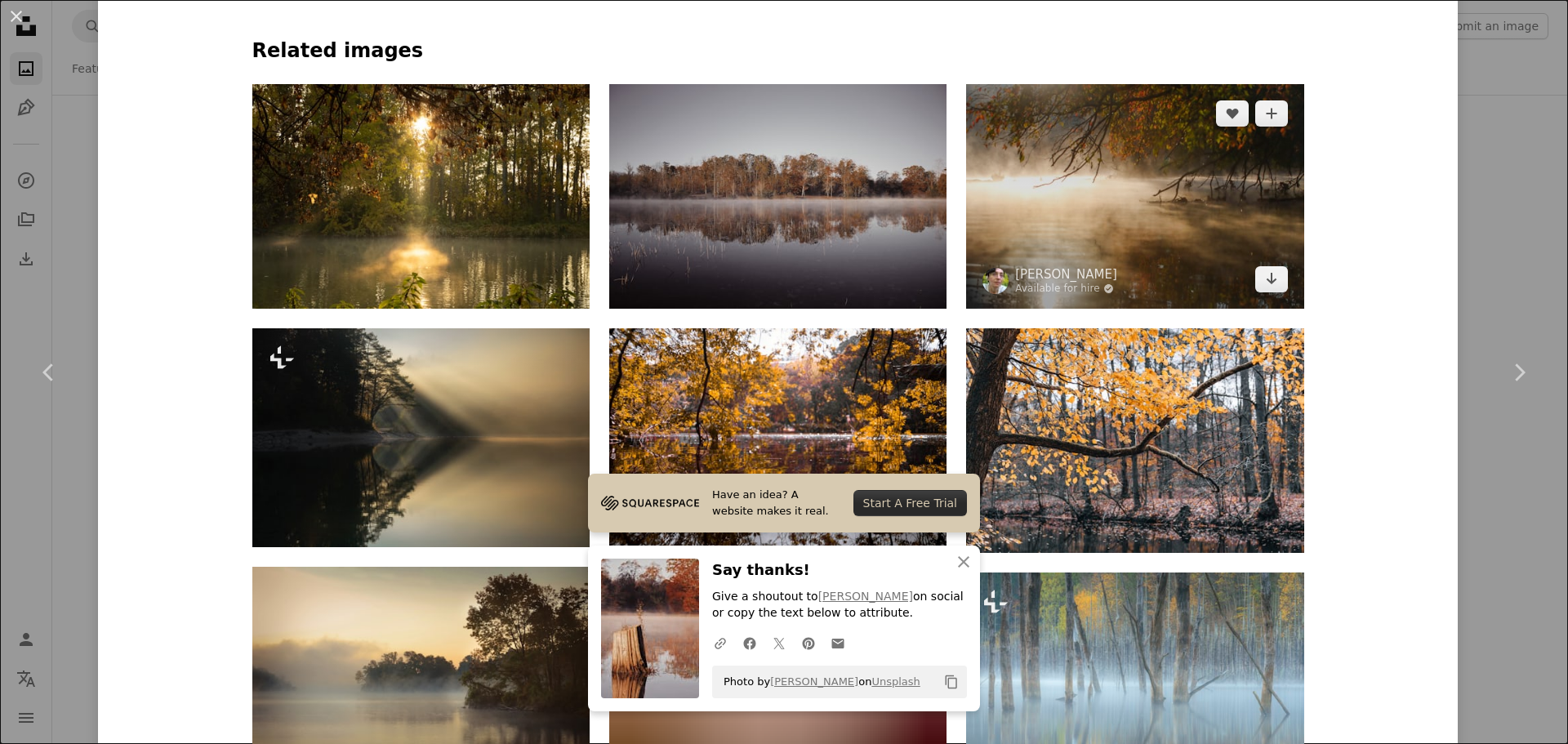
scroll to position [1199, 0]
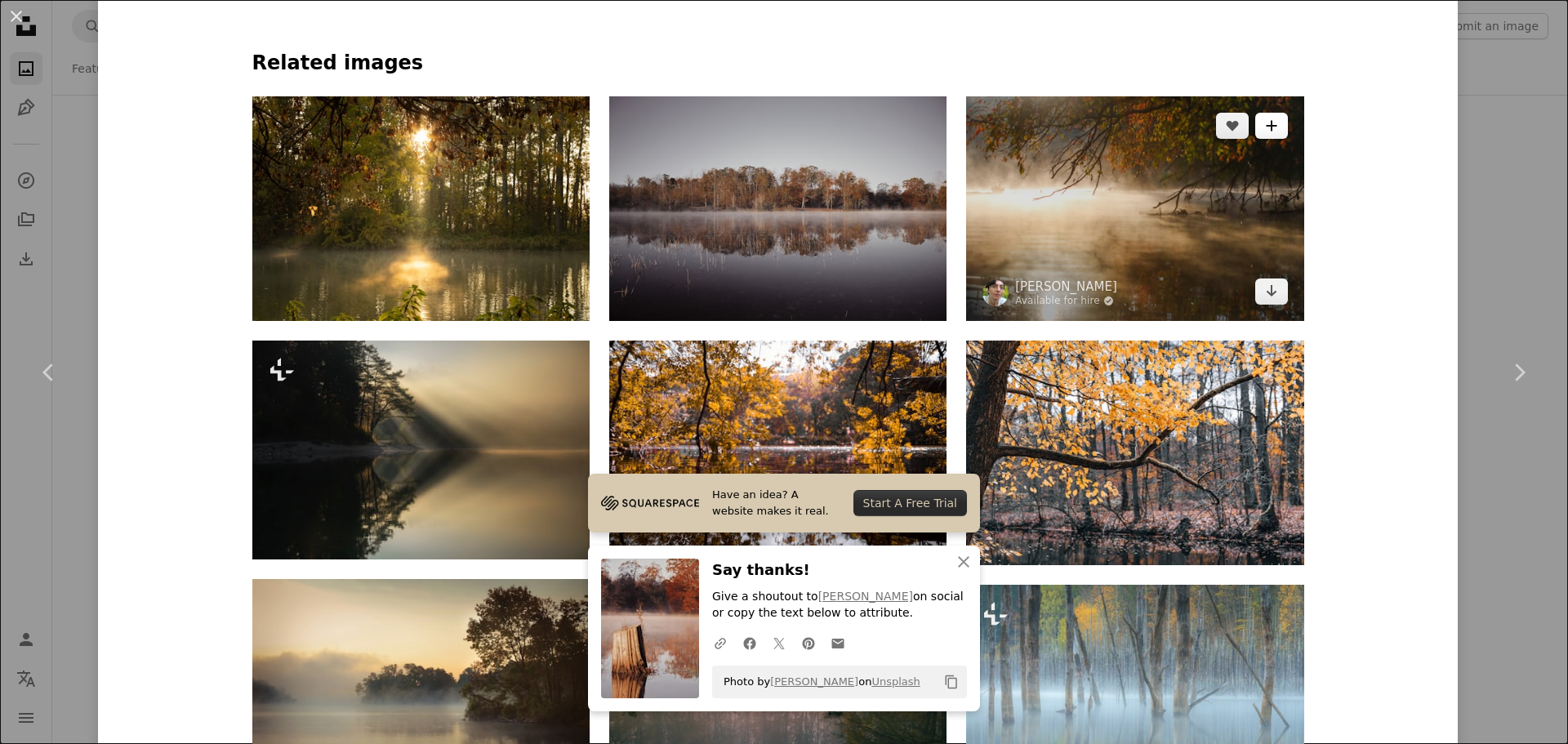
click at [1256, 135] on button "A plus sign" at bounding box center [1272, 125] width 33 height 26
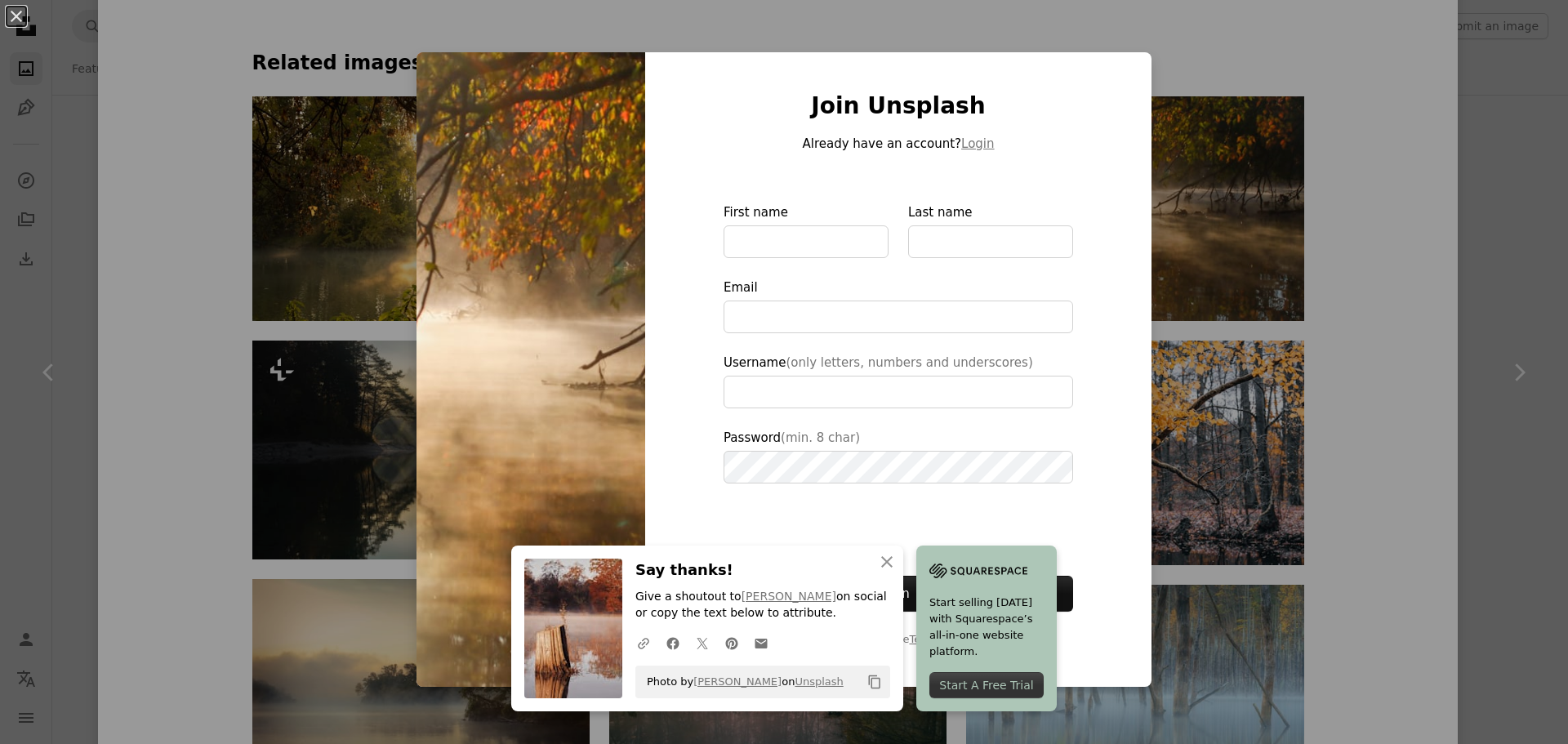
click at [1194, 83] on div "An X shape An X shape Close Say thanks! Give a shoutout to [PERSON_NAME] on soc…" at bounding box center [784, 372] width 1568 height 744
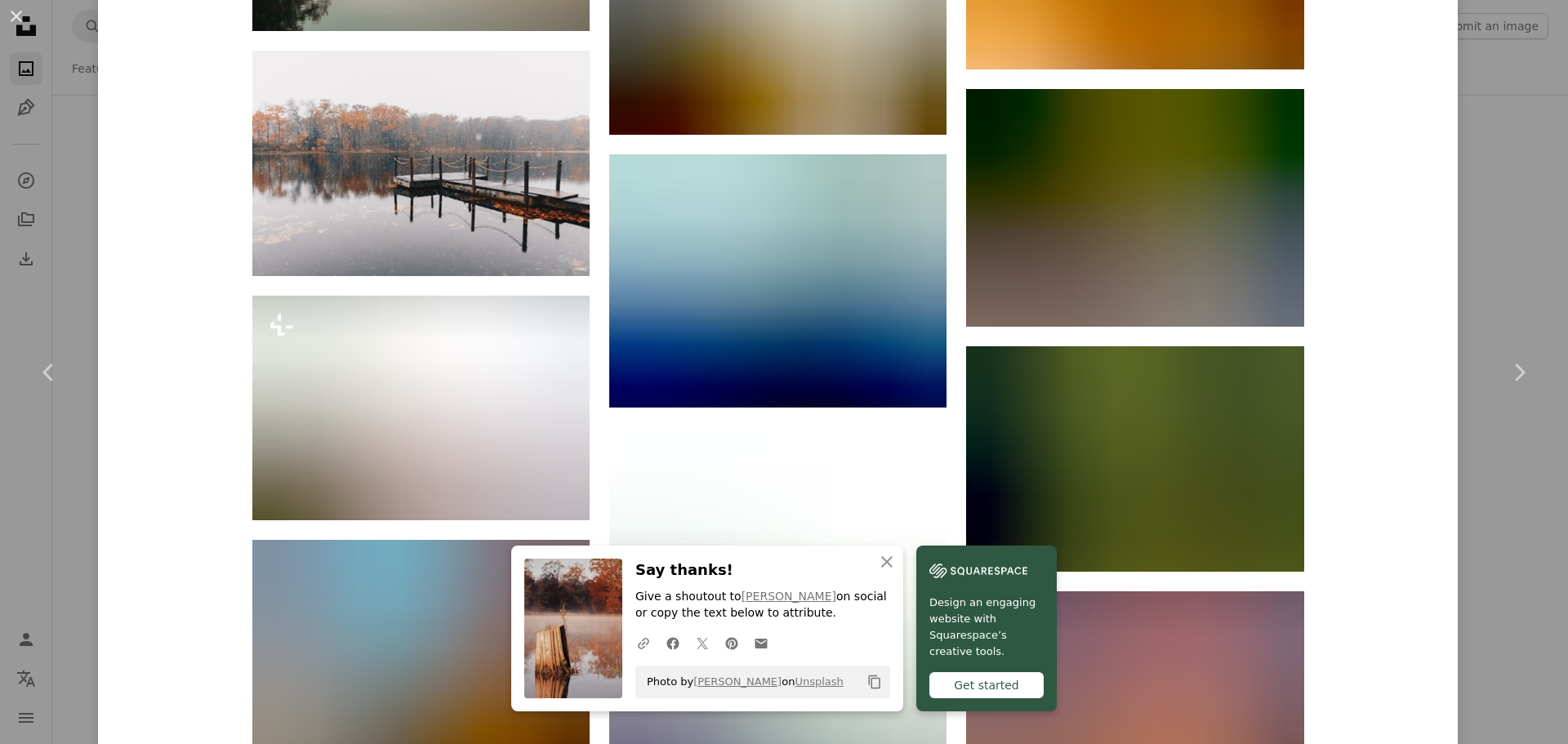
scroll to position [5174, 0]
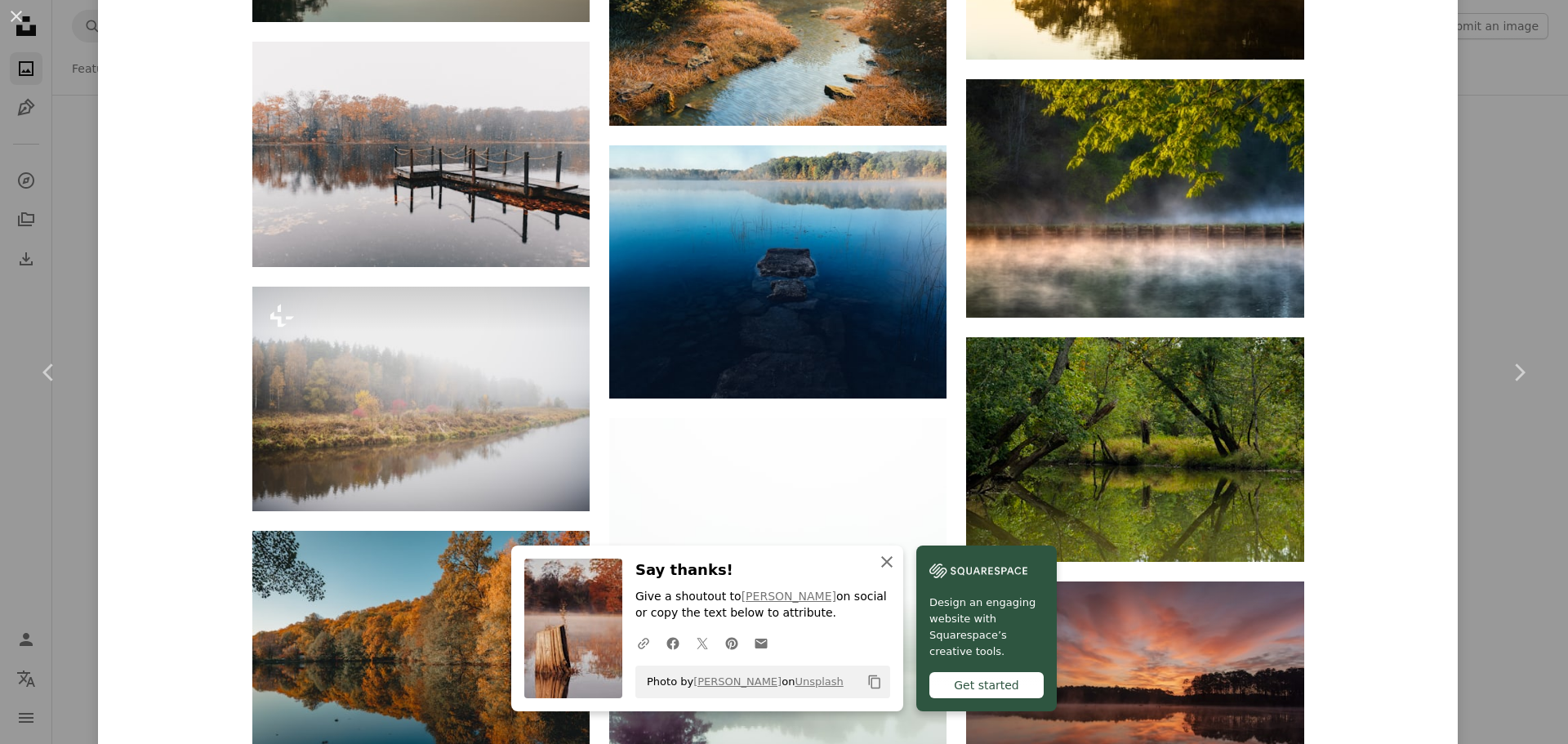
click at [881, 558] on icon "button" at bounding box center [887, 562] width 12 height 12
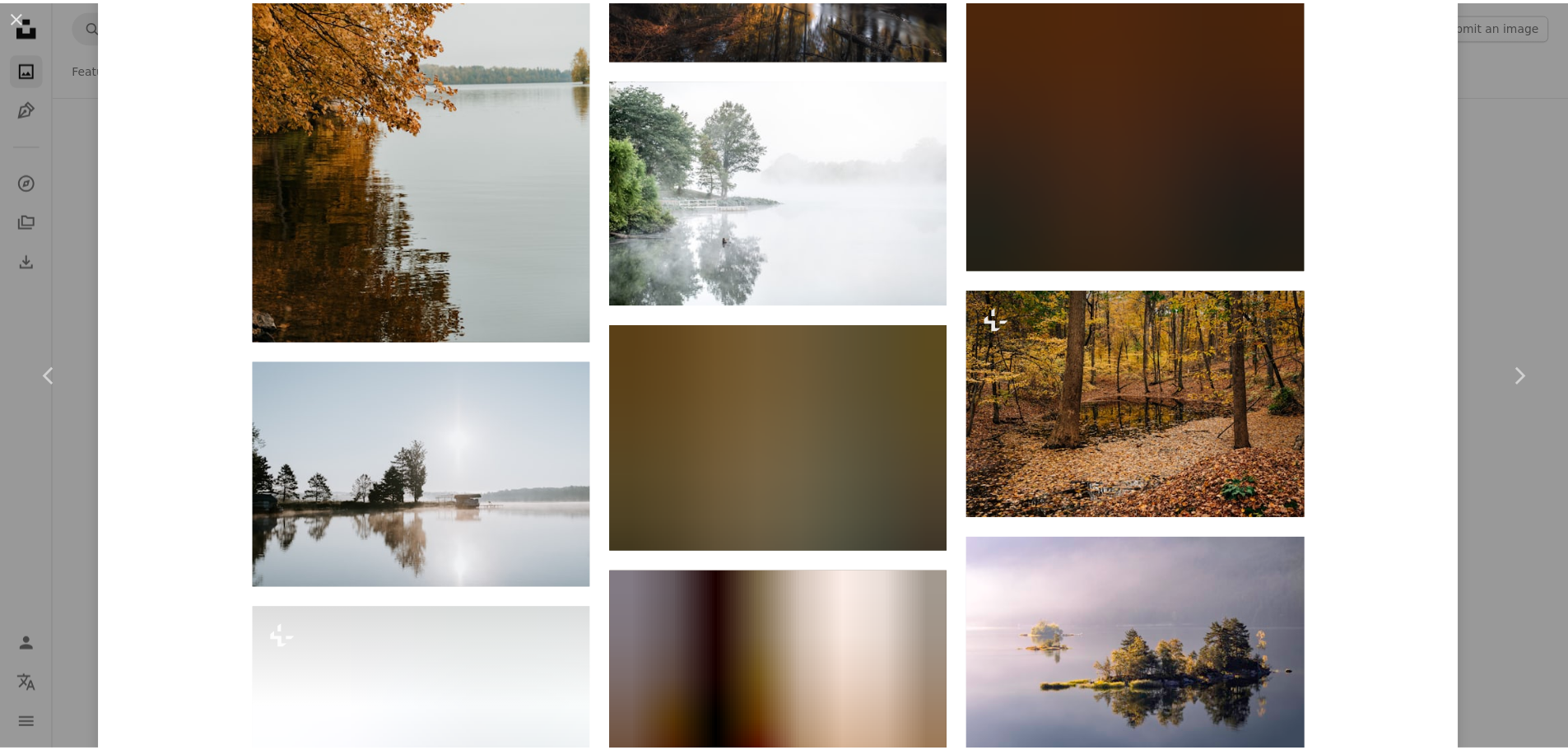
scroll to position [7054, 0]
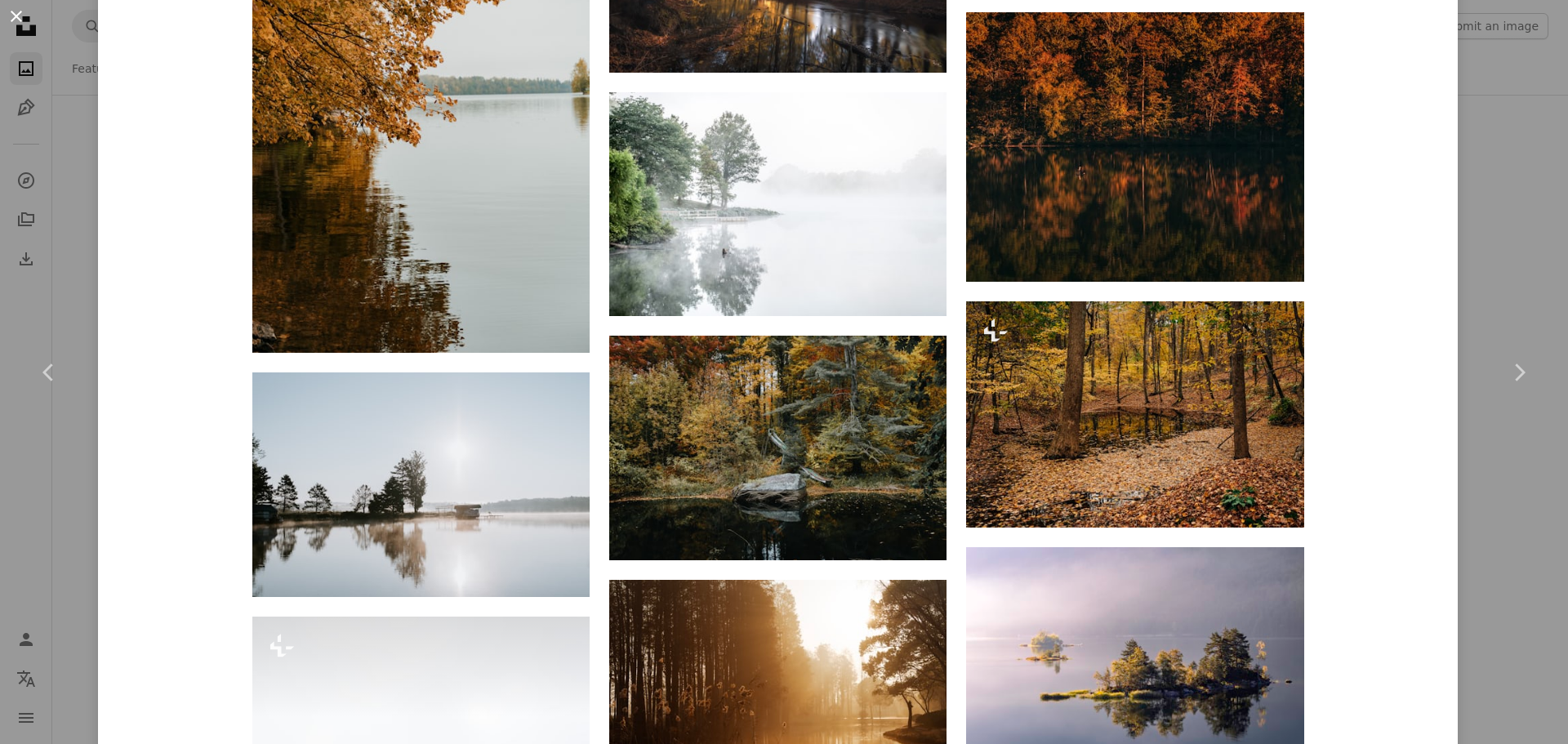
click at [22, 20] on button "An X shape" at bounding box center [16, 16] width 20 height 20
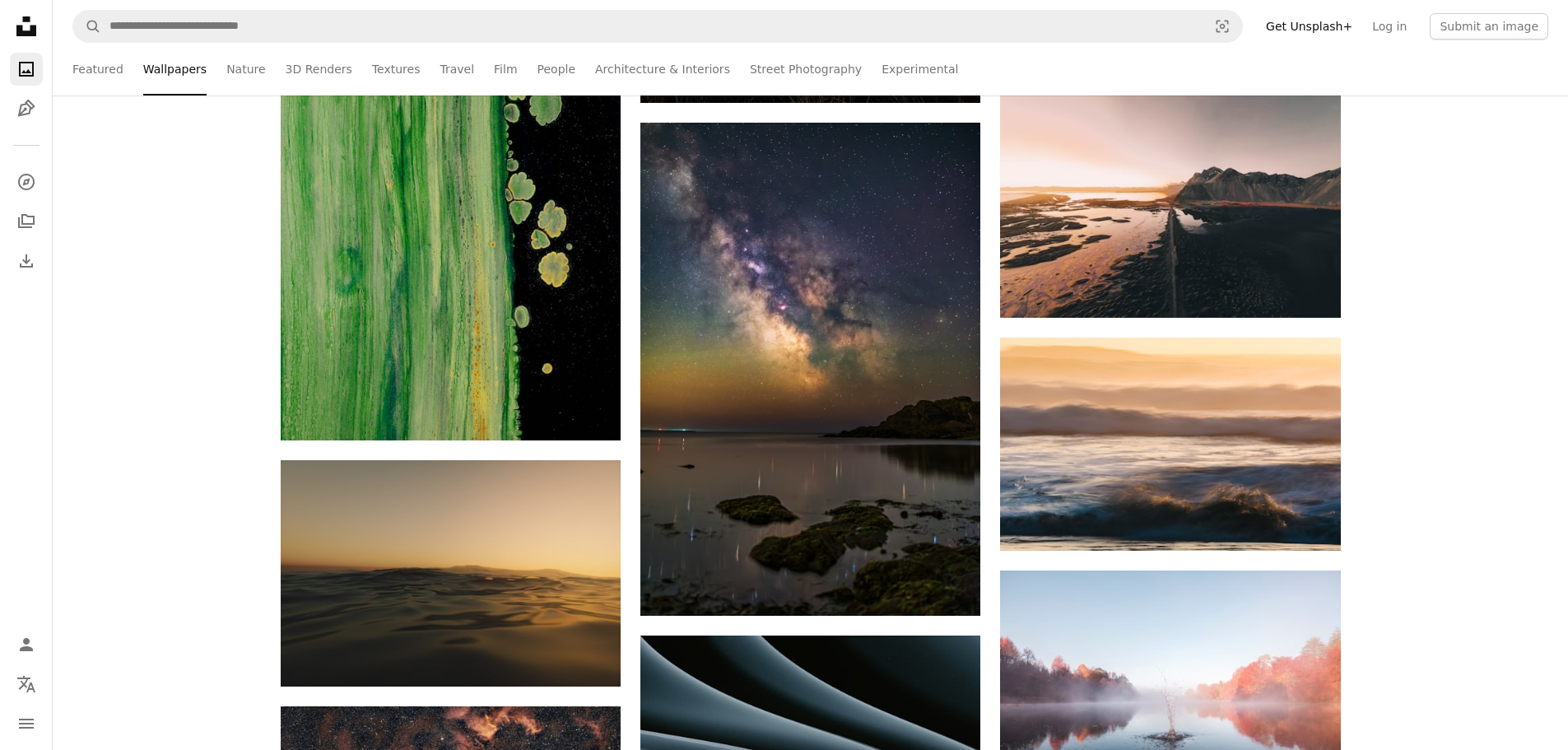
scroll to position [13277, 0]
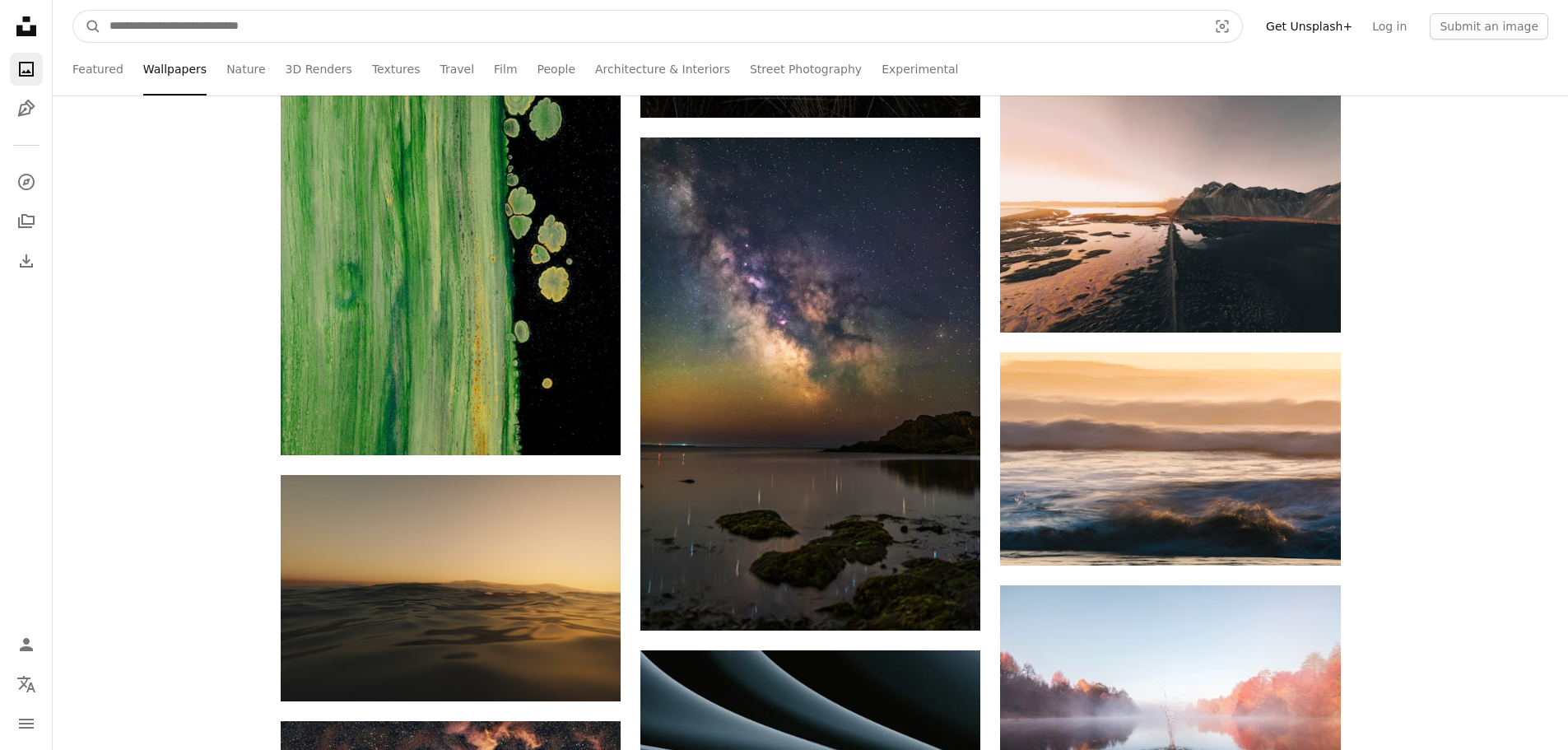
click at [302, 38] on input "Find visuals sitewide" at bounding box center [652, 27] width 1101 height 31
type input "******"
click at [73, 11] on button "A magnifying glass" at bounding box center [87, 27] width 28 height 31
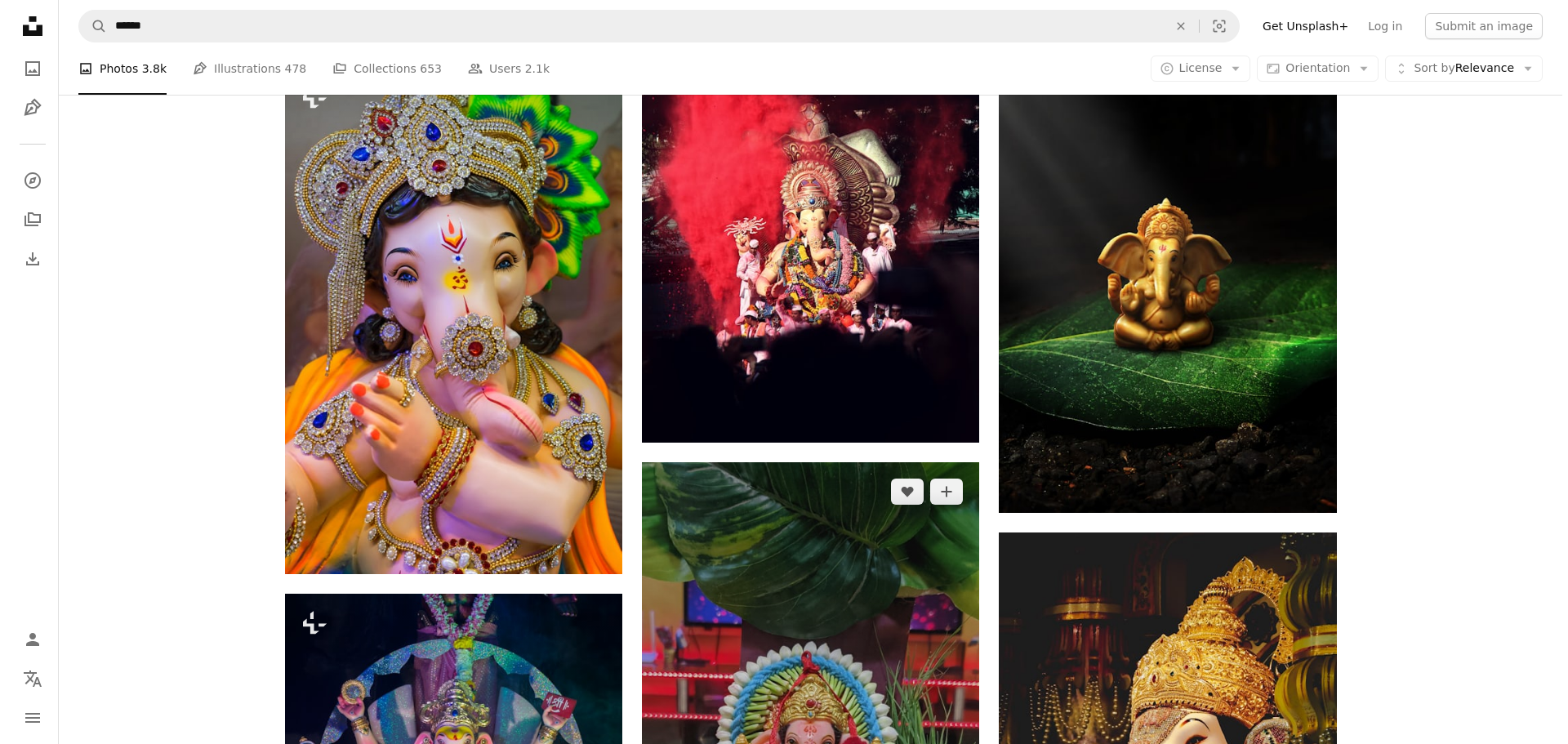
scroll to position [898, 0]
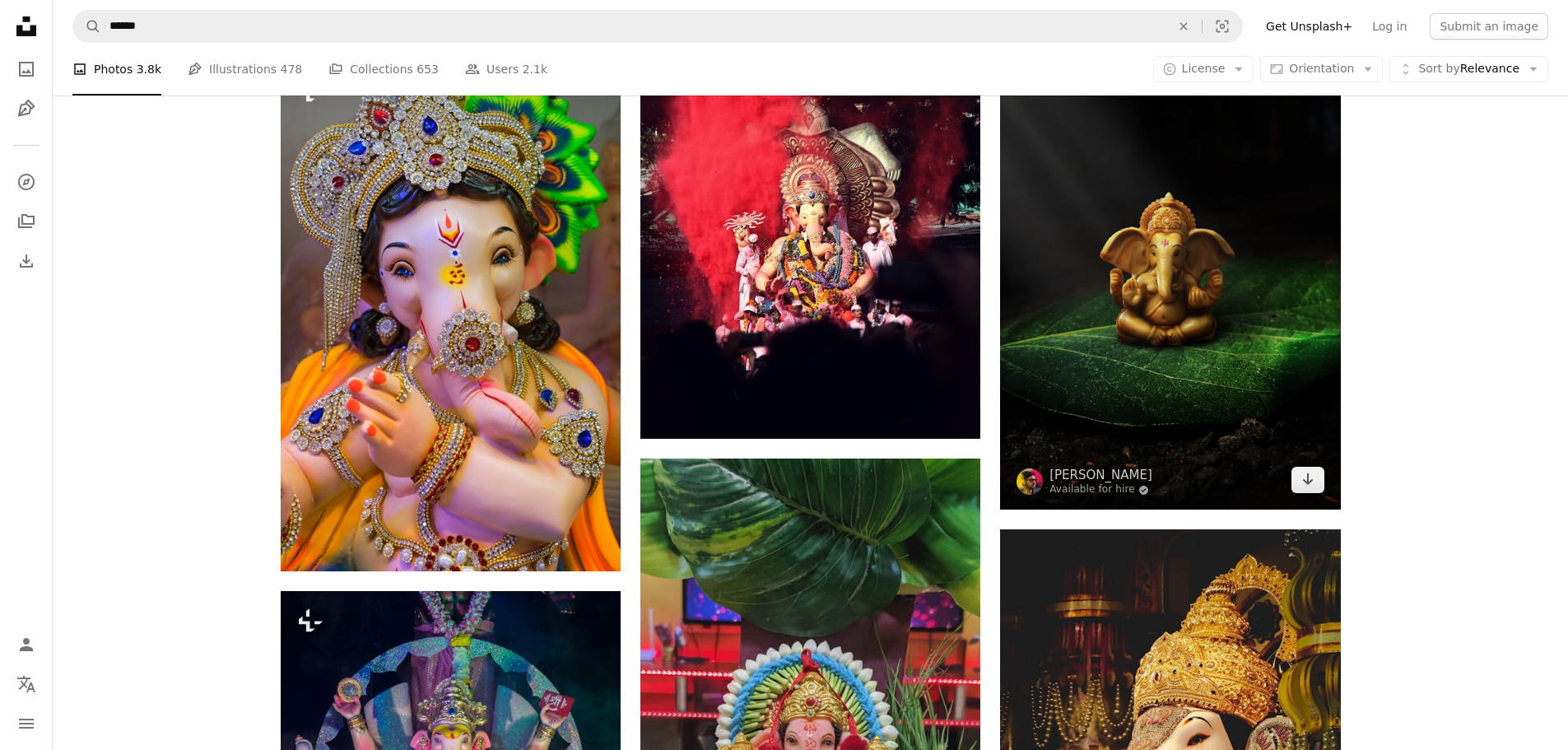
click at [1174, 374] on img at bounding box center [1170, 251] width 340 height 518
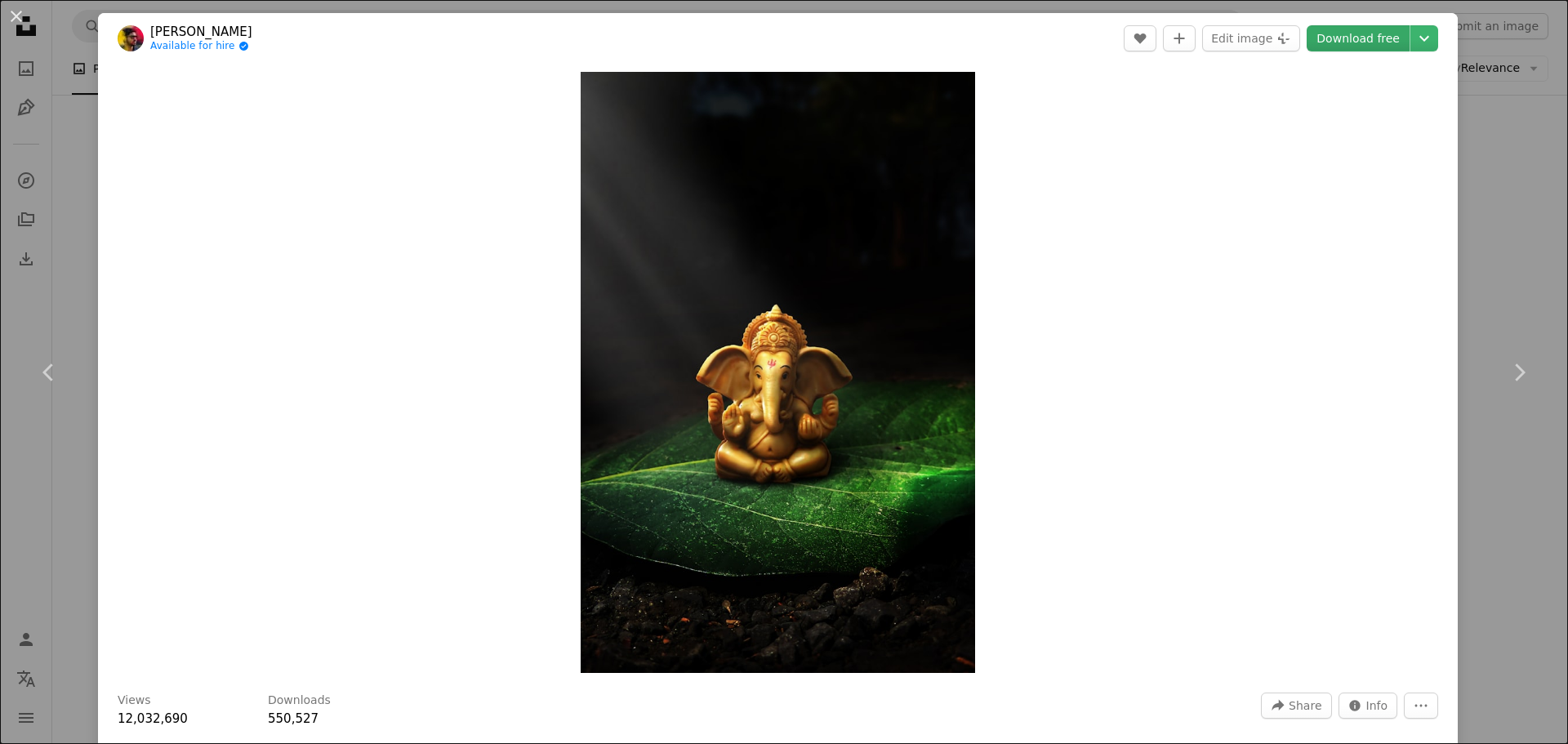
click at [1355, 35] on link "Download free" at bounding box center [1357, 38] width 103 height 26
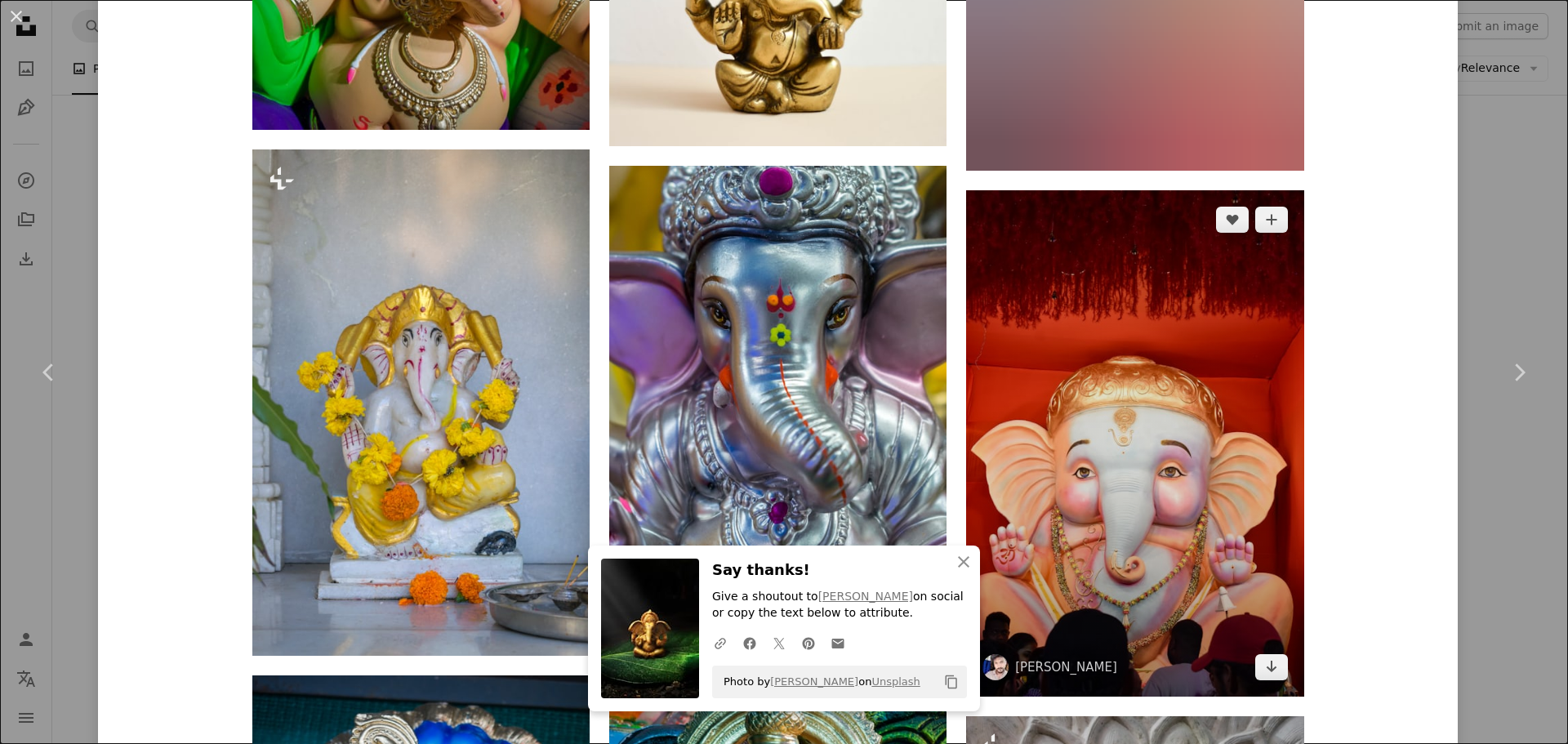
scroll to position [2450, 0]
